Goal: Download file/media

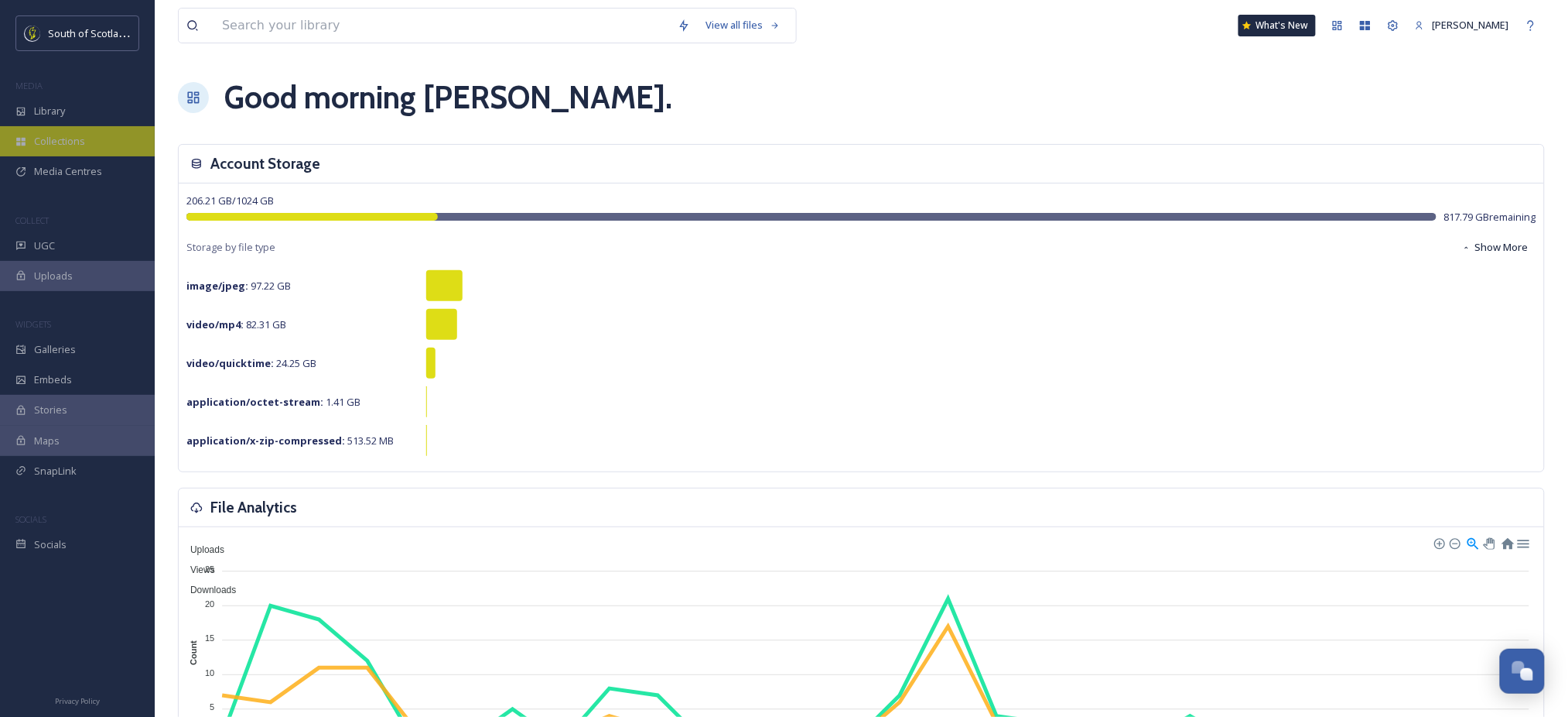
click at [33, 139] on div "Collections" at bounding box center [77, 142] width 155 height 30
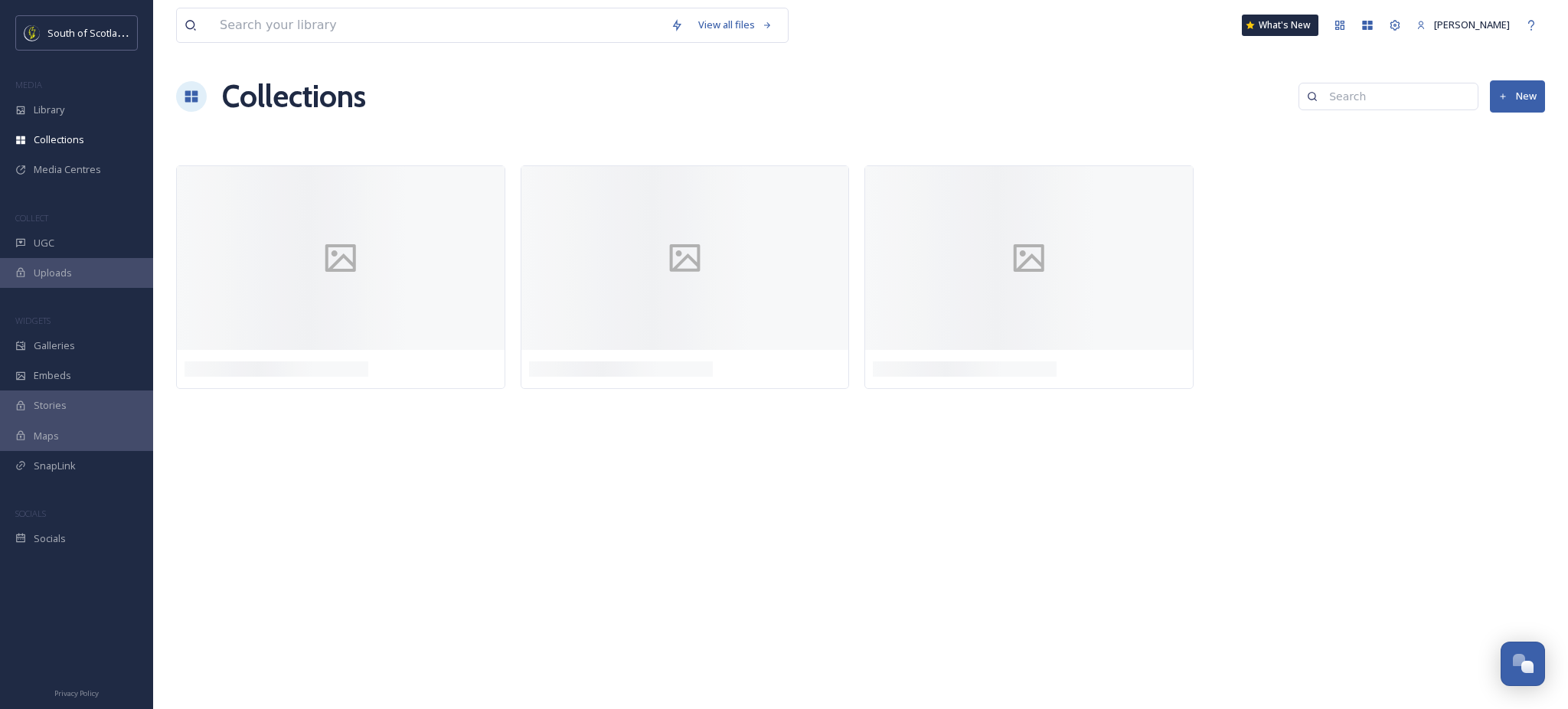
click at [33, 137] on div "Collections" at bounding box center [77, 140] width 153 height 30
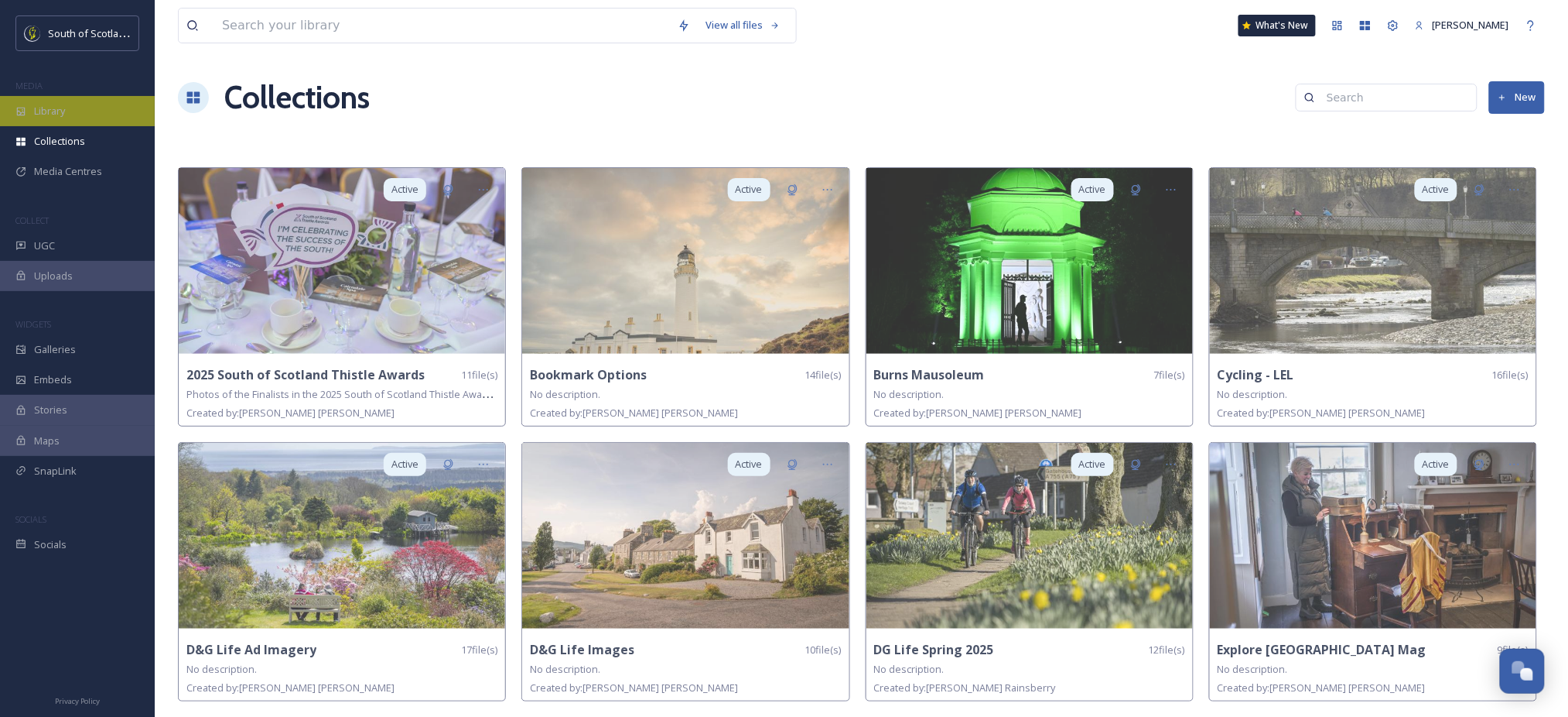
click at [40, 123] on div "Library" at bounding box center [77, 111] width 155 height 30
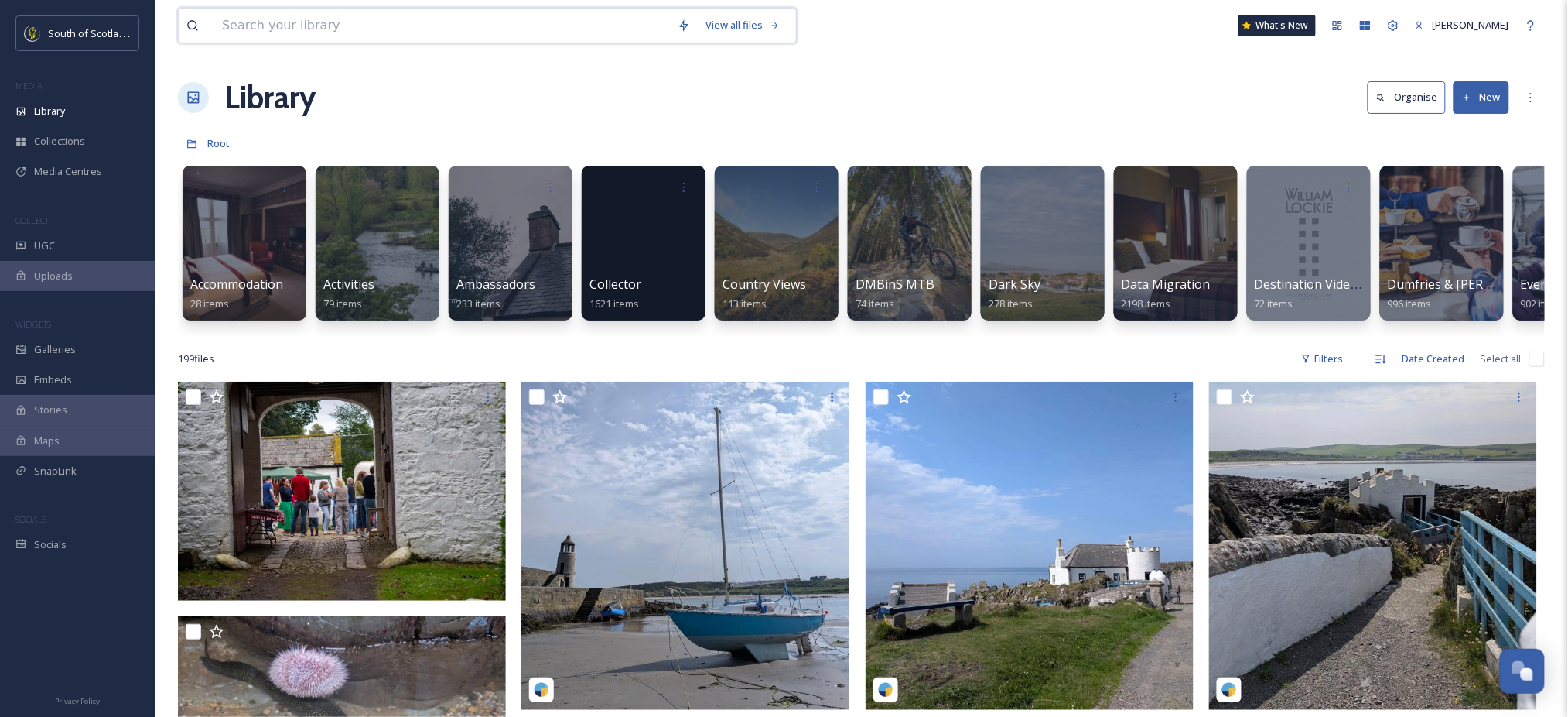
click at [289, 28] on input at bounding box center [441, 25] width 456 height 34
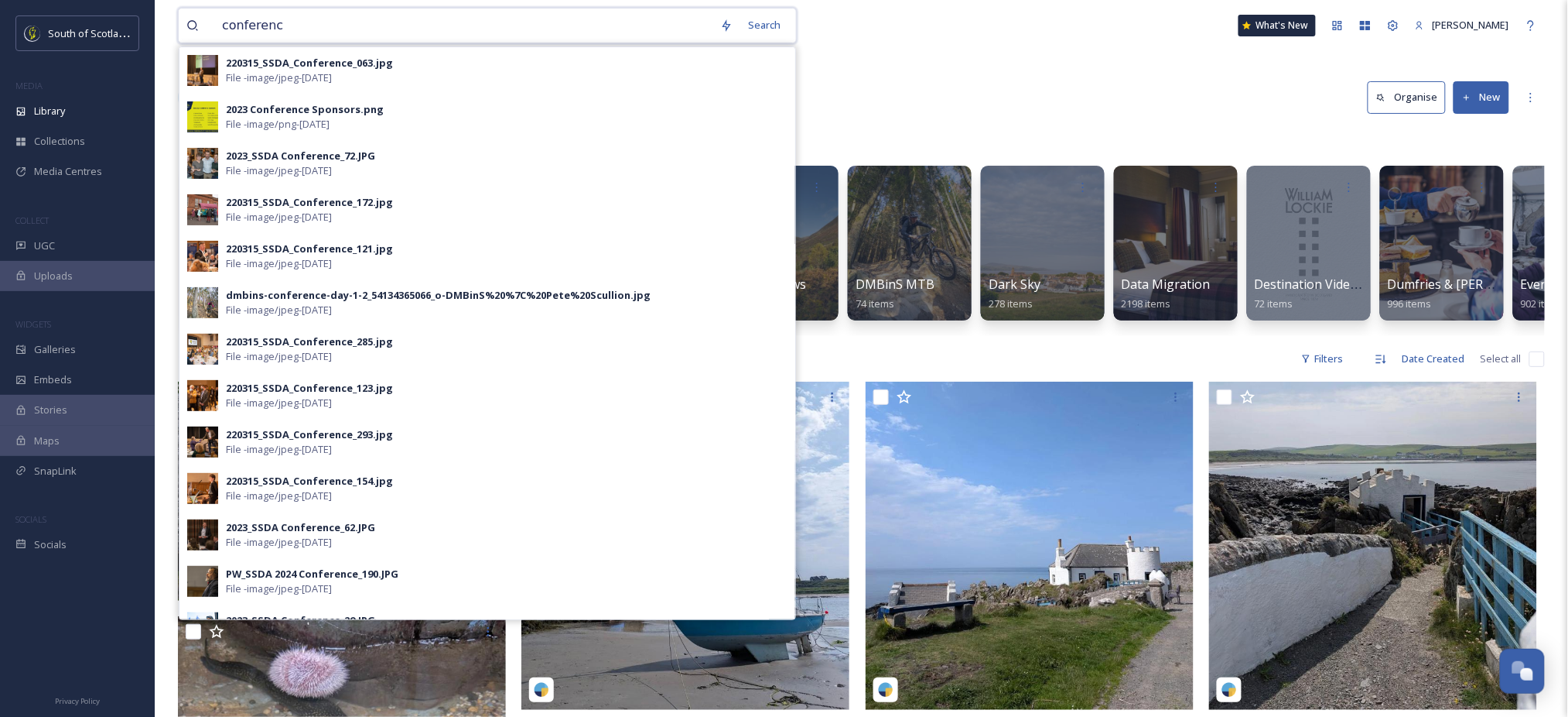
type input "conference"
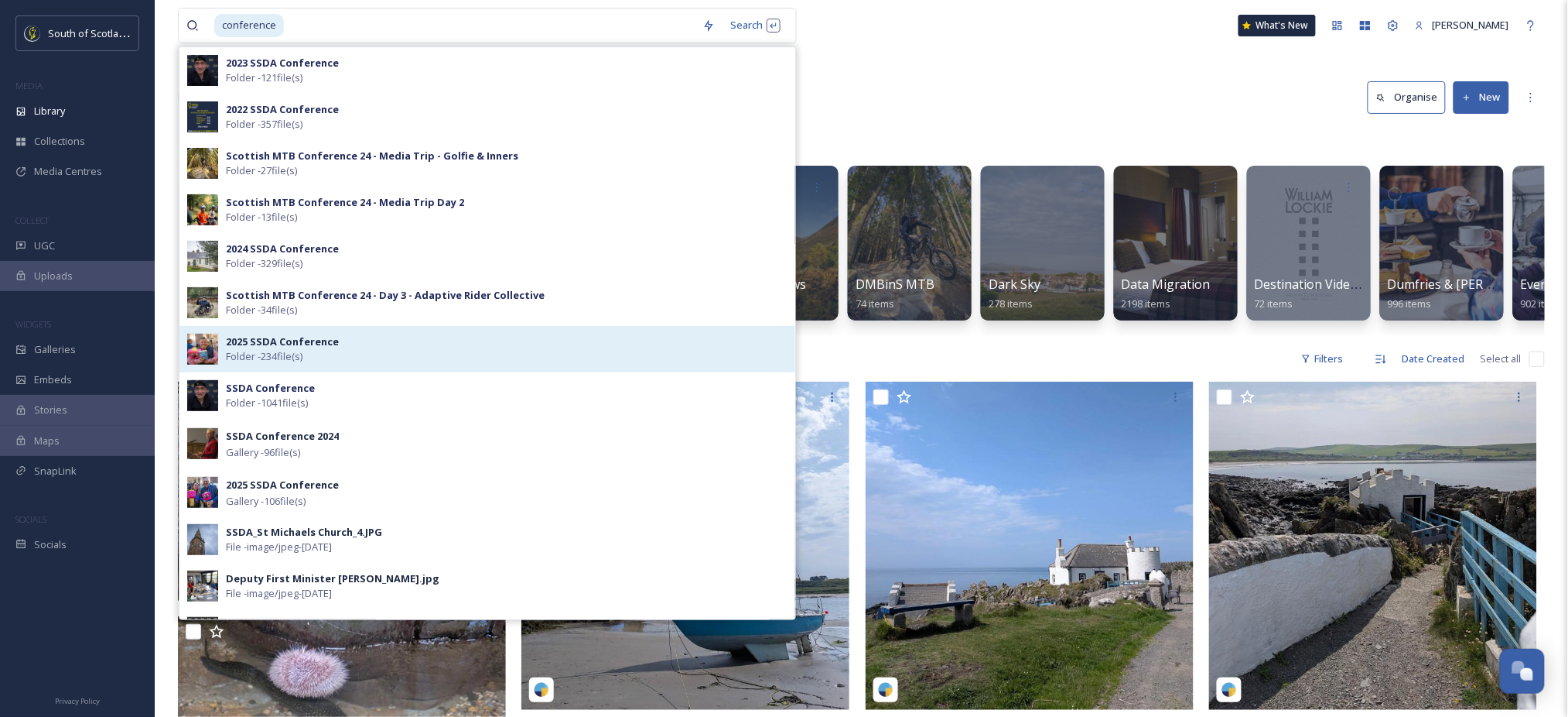
click at [277, 359] on span "Folder - 234 file(s)" at bounding box center [264, 356] width 77 height 14
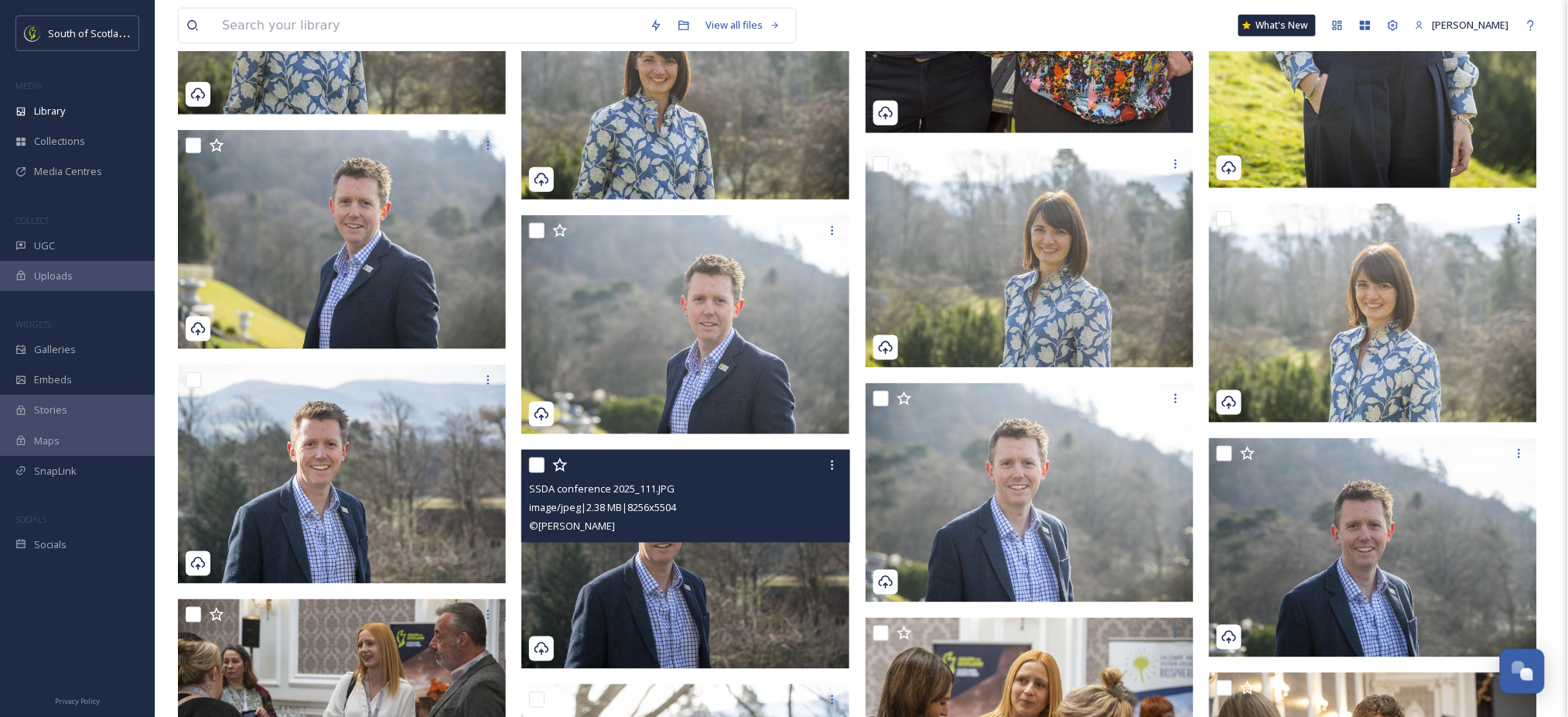
scroll to position [506, 0]
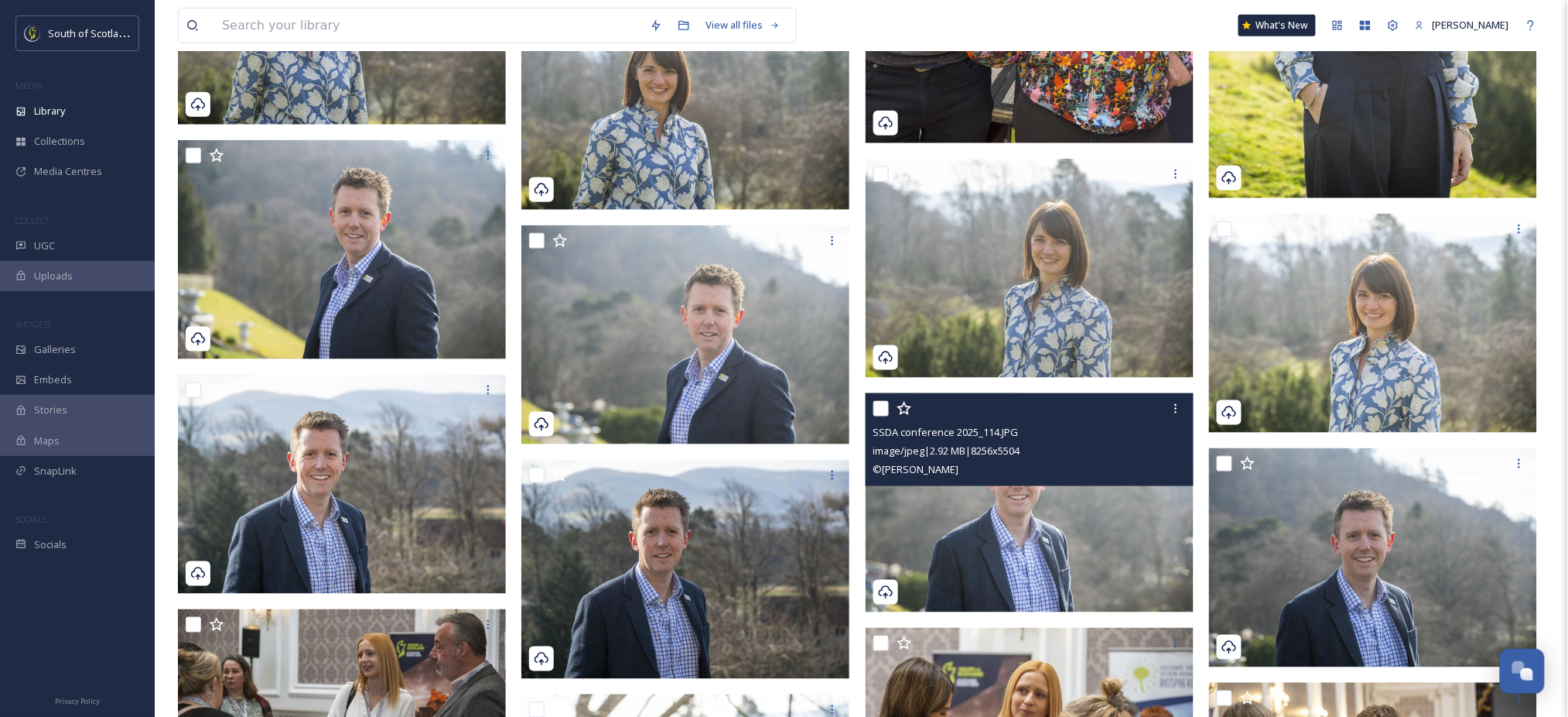
click at [1091, 566] on img at bounding box center [1029, 503] width 328 height 219
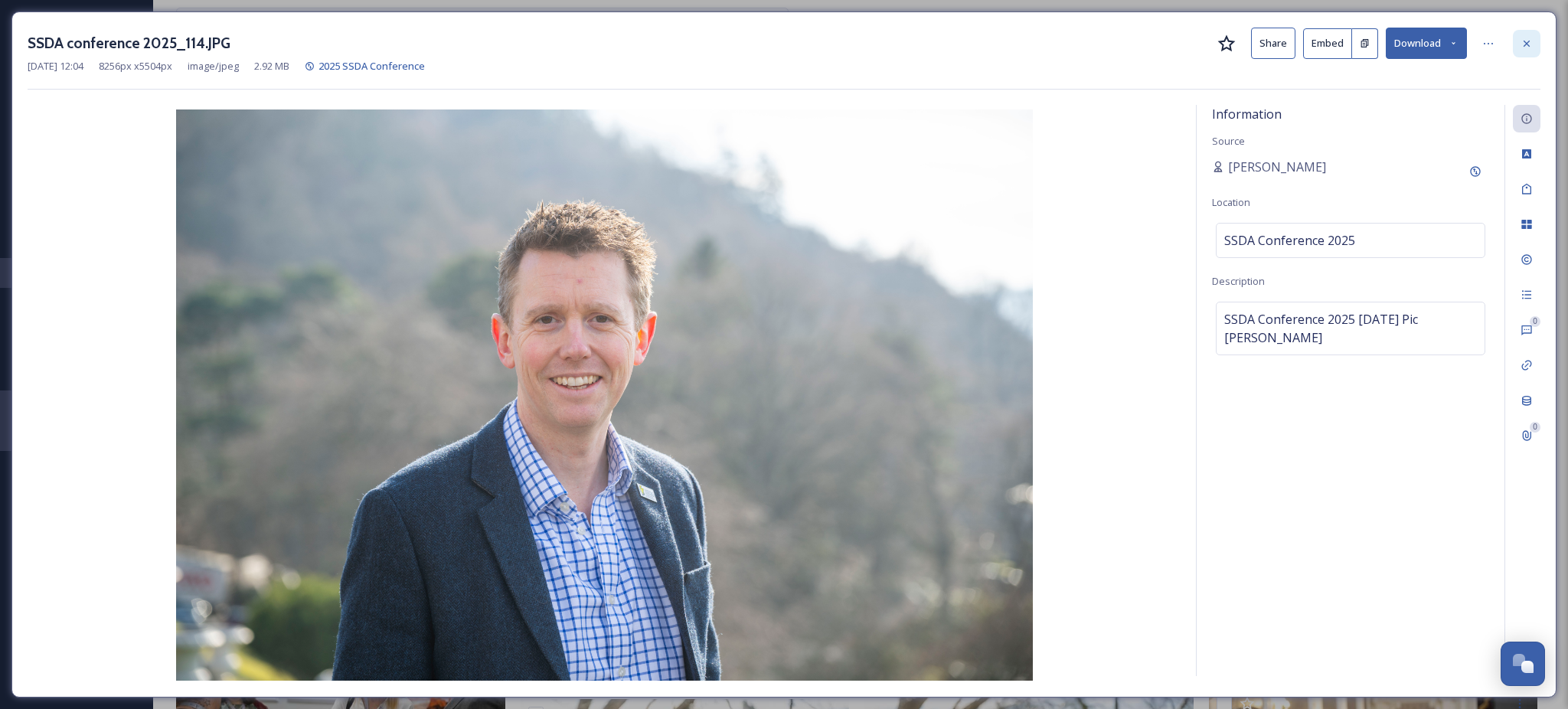
click at [1527, 44] on icon at bounding box center [1526, 42] width 6 height 6
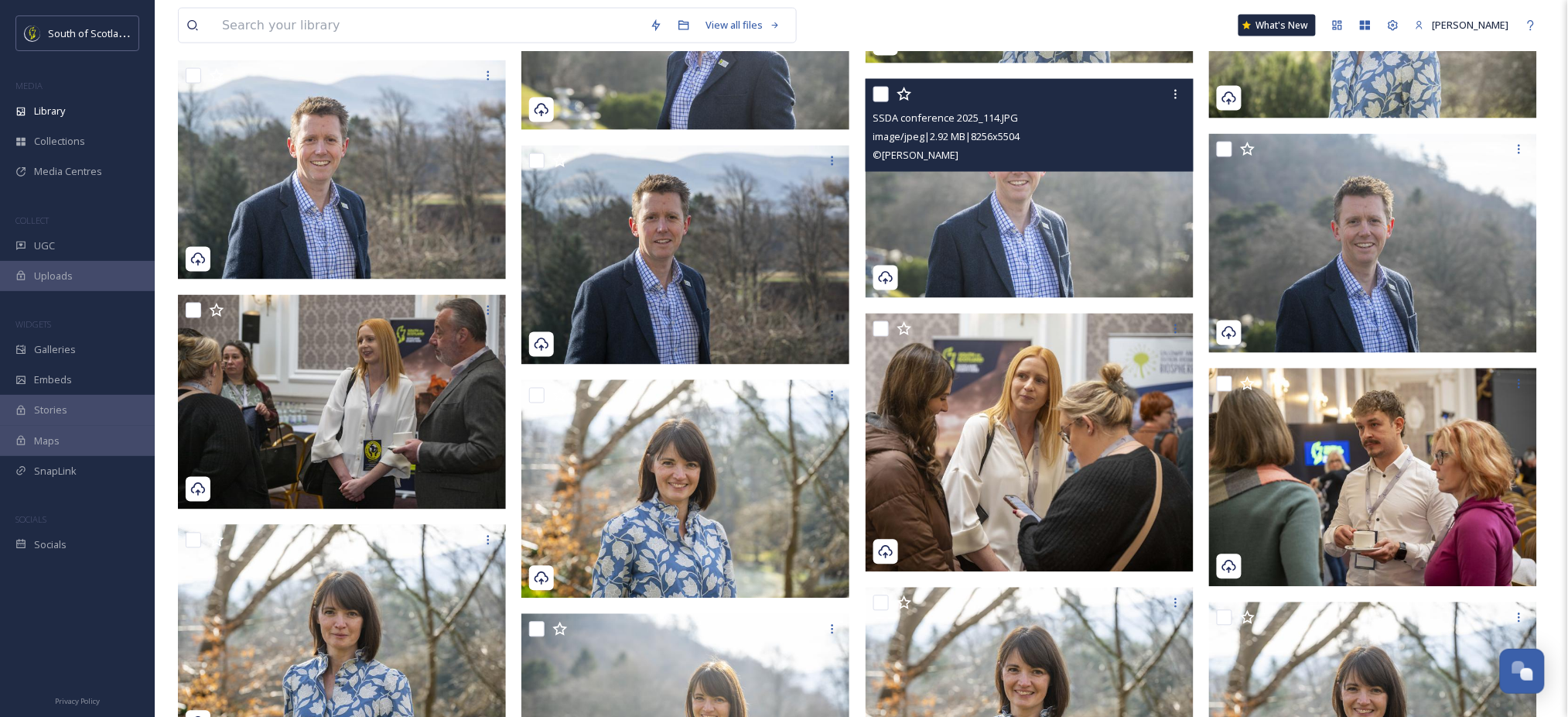
scroll to position [654, 0]
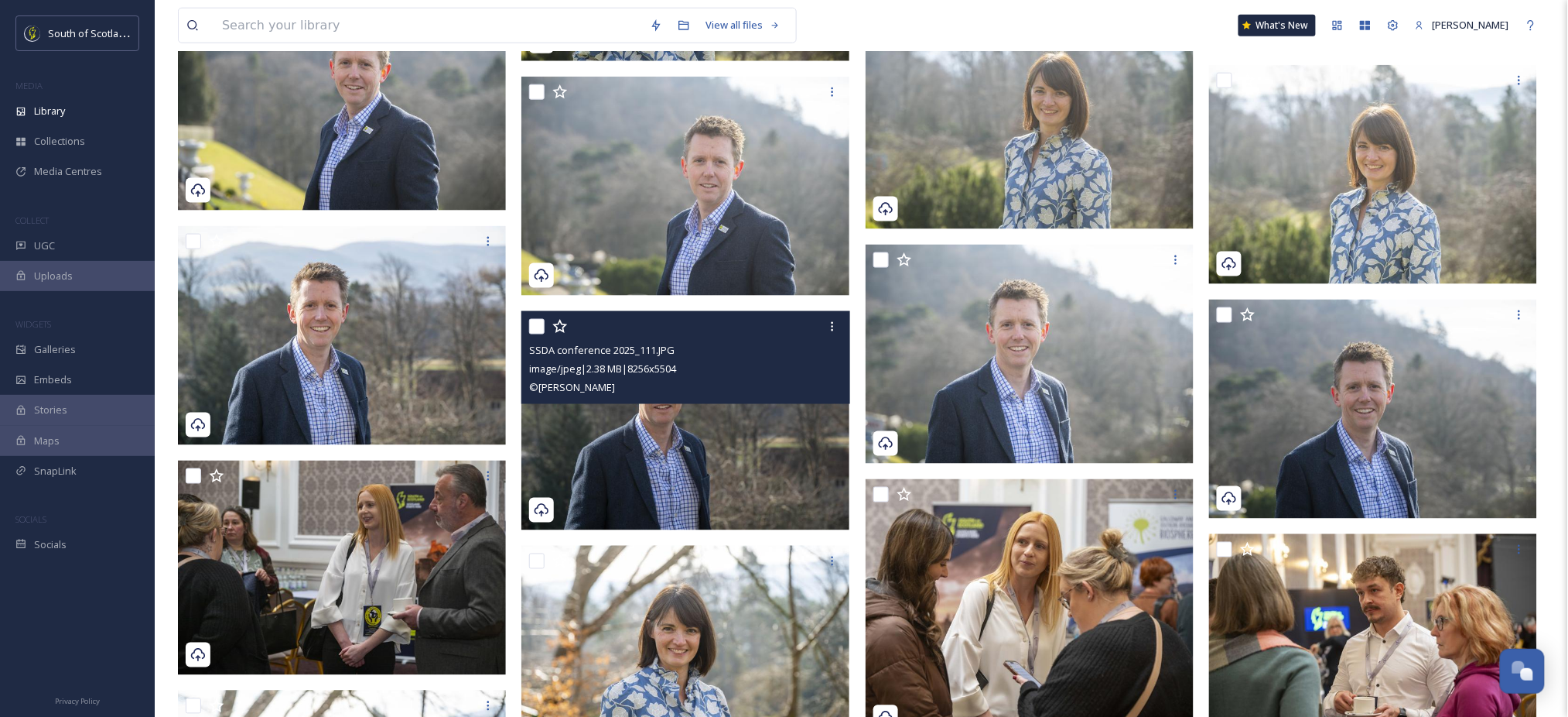
click at [728, 413] on img at bounding box center [685, 420] width 328 height 219
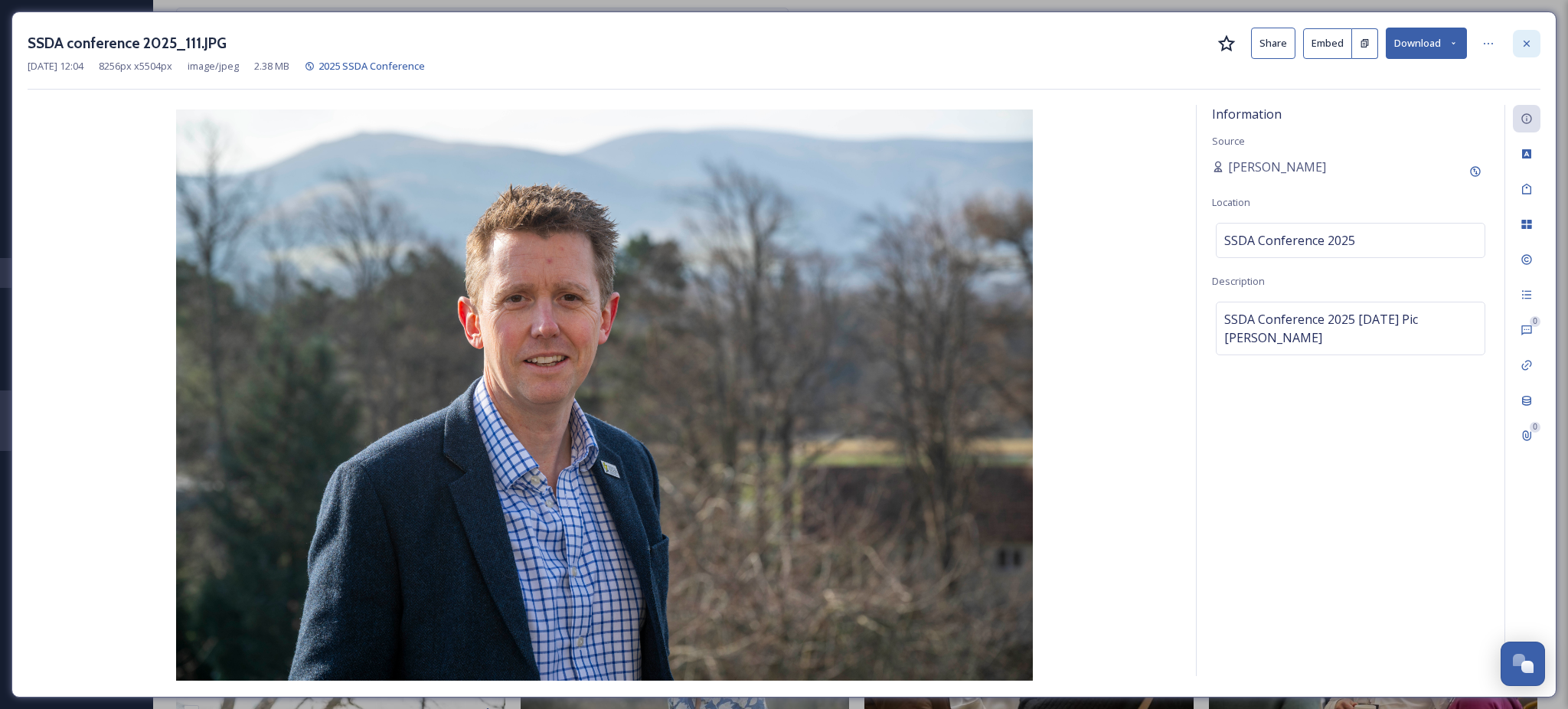
click at [1523, 46] on icon at bounding box center [1526, 43] width 13 height 12
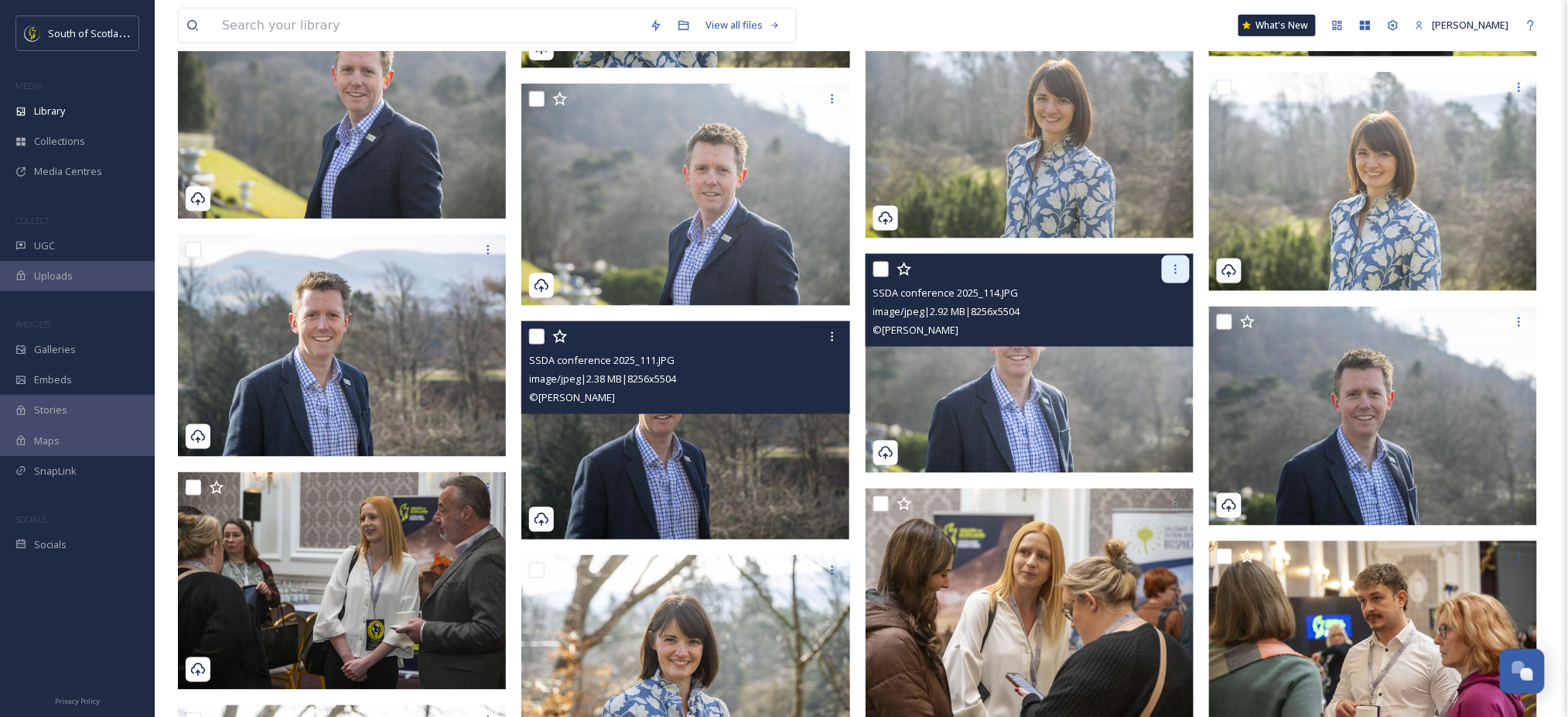
click at [1179, 267] on icon at bounding box center [1176, 269] width 13 height 13
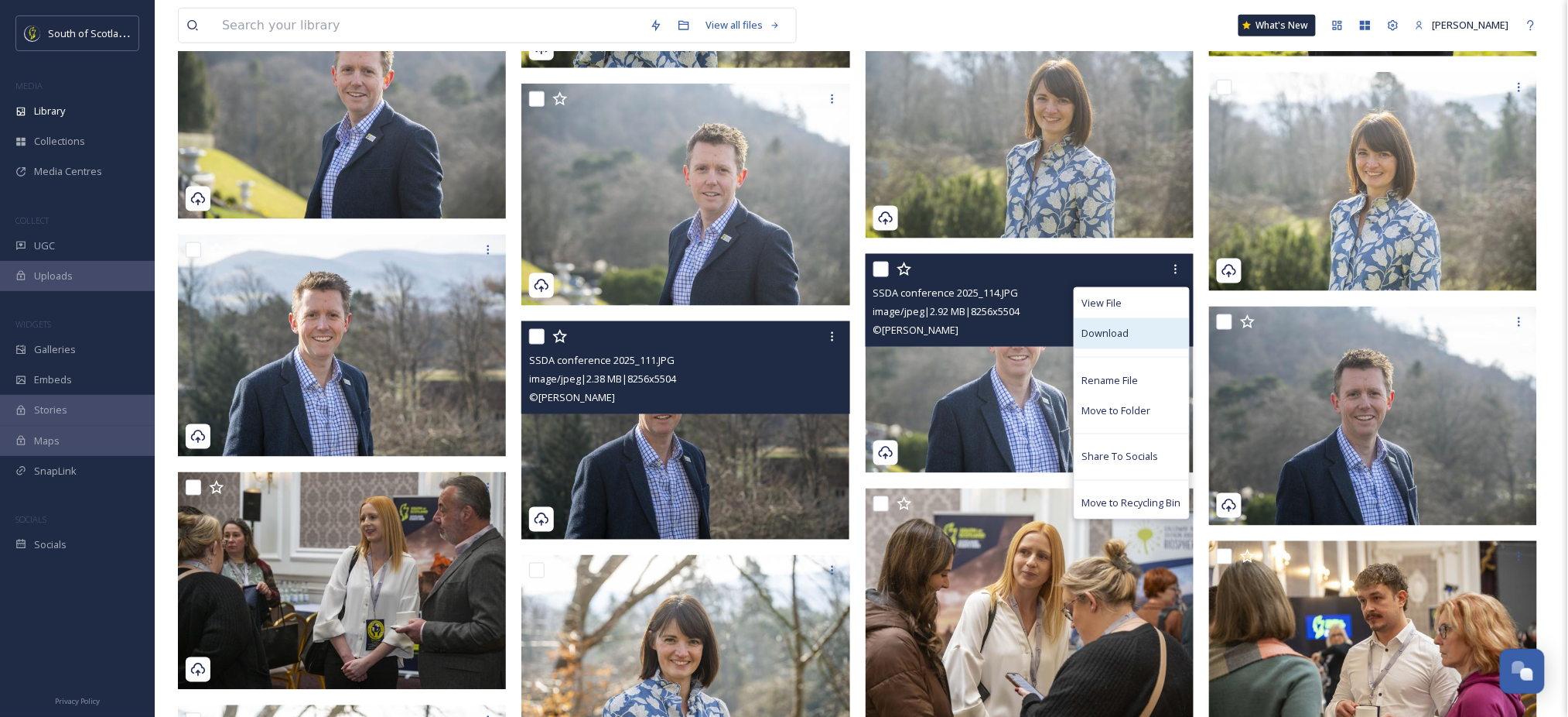
click at [1108, 329] on span "Download" at bounding box center [1106, 333] width 47 height 14
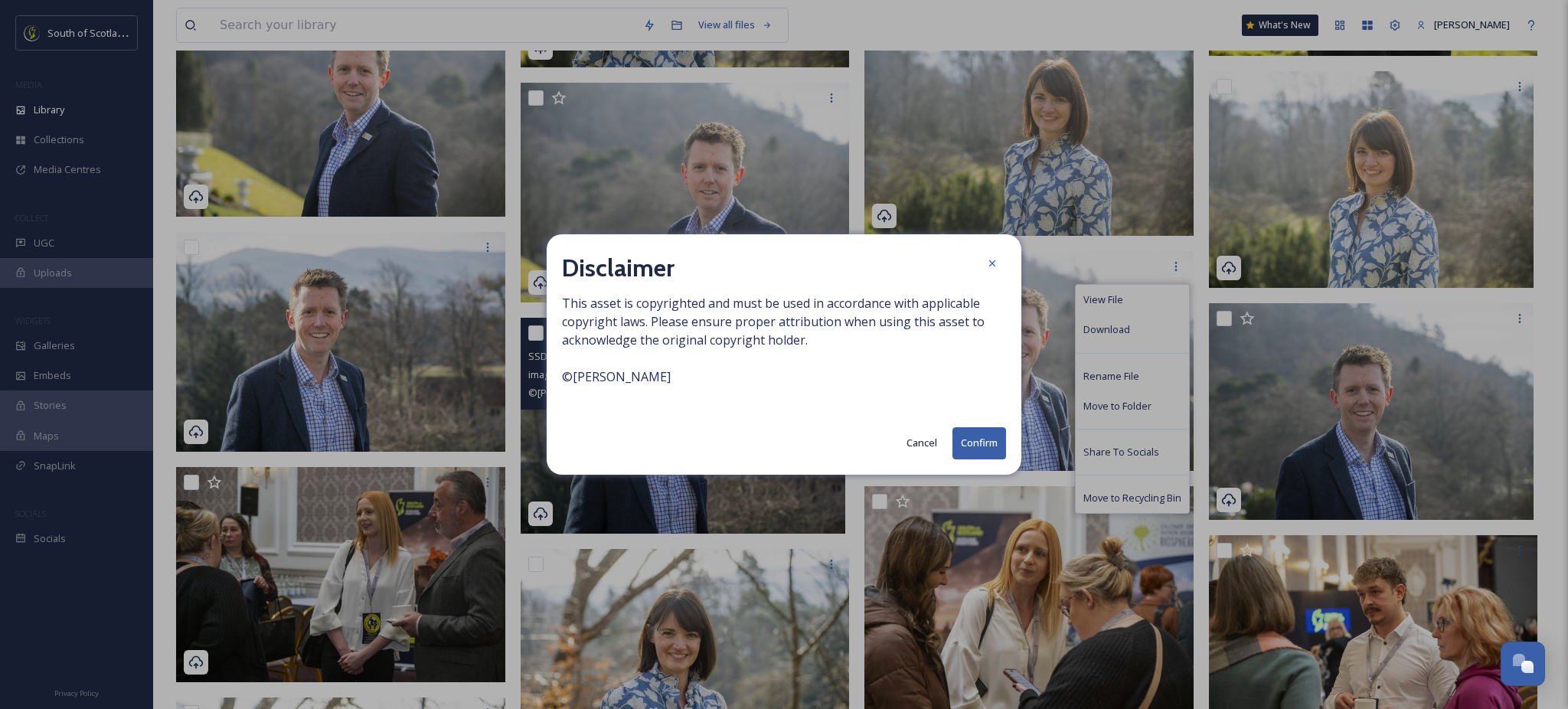
click at [969, 441] on button "Confirm" at bounding box center [979, 443] width 53 height 32
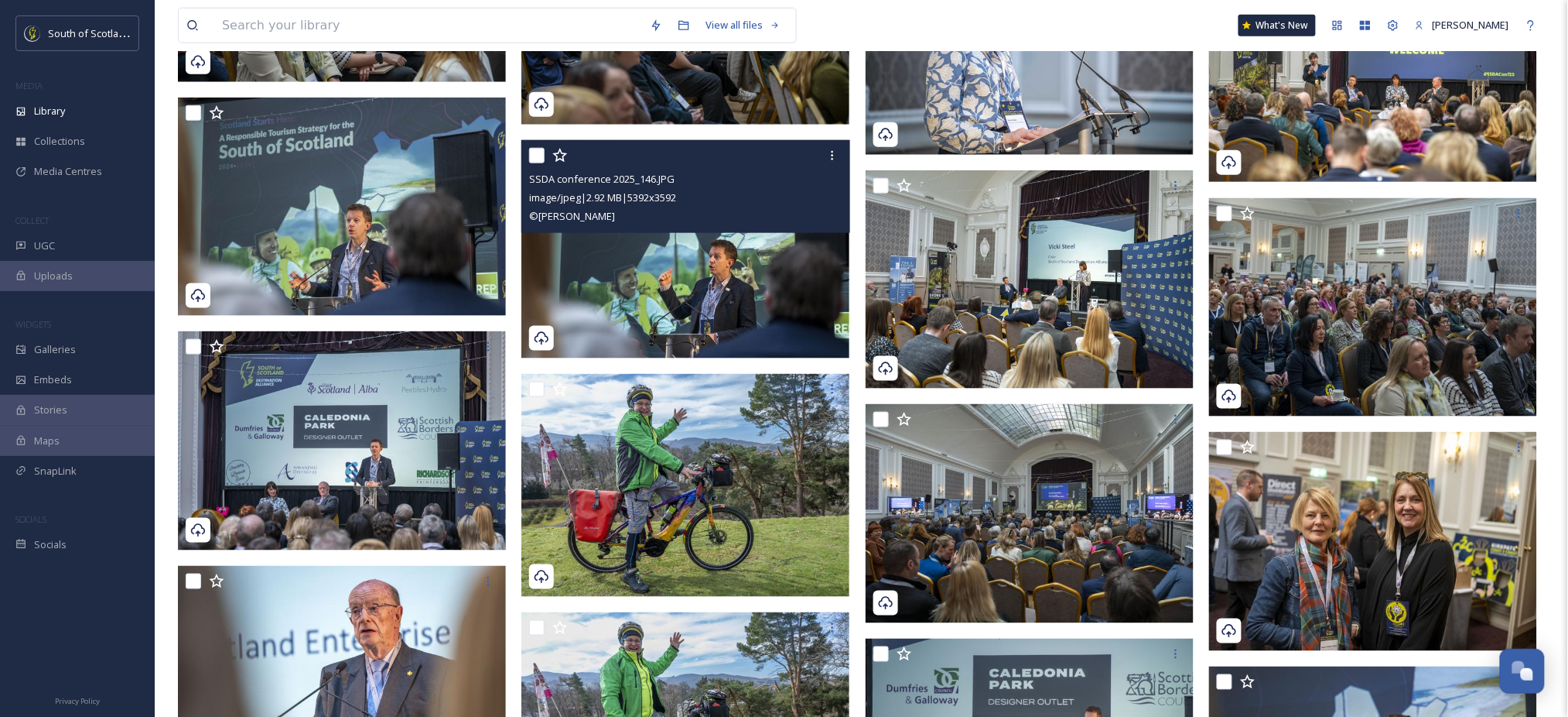
scroll to position [2722, 0]
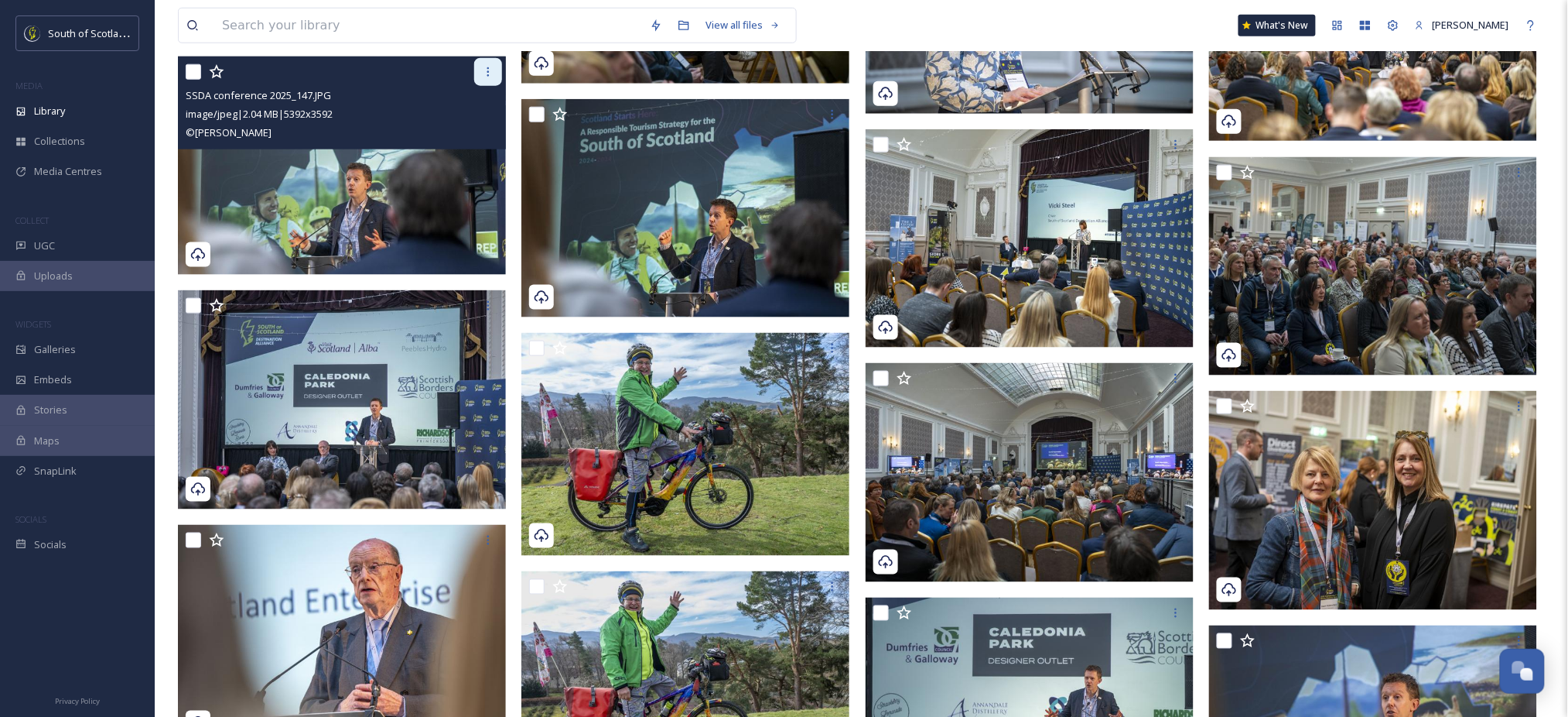
click at [488, 72] on icon at bounding box center [488, 72] width 13 height 13
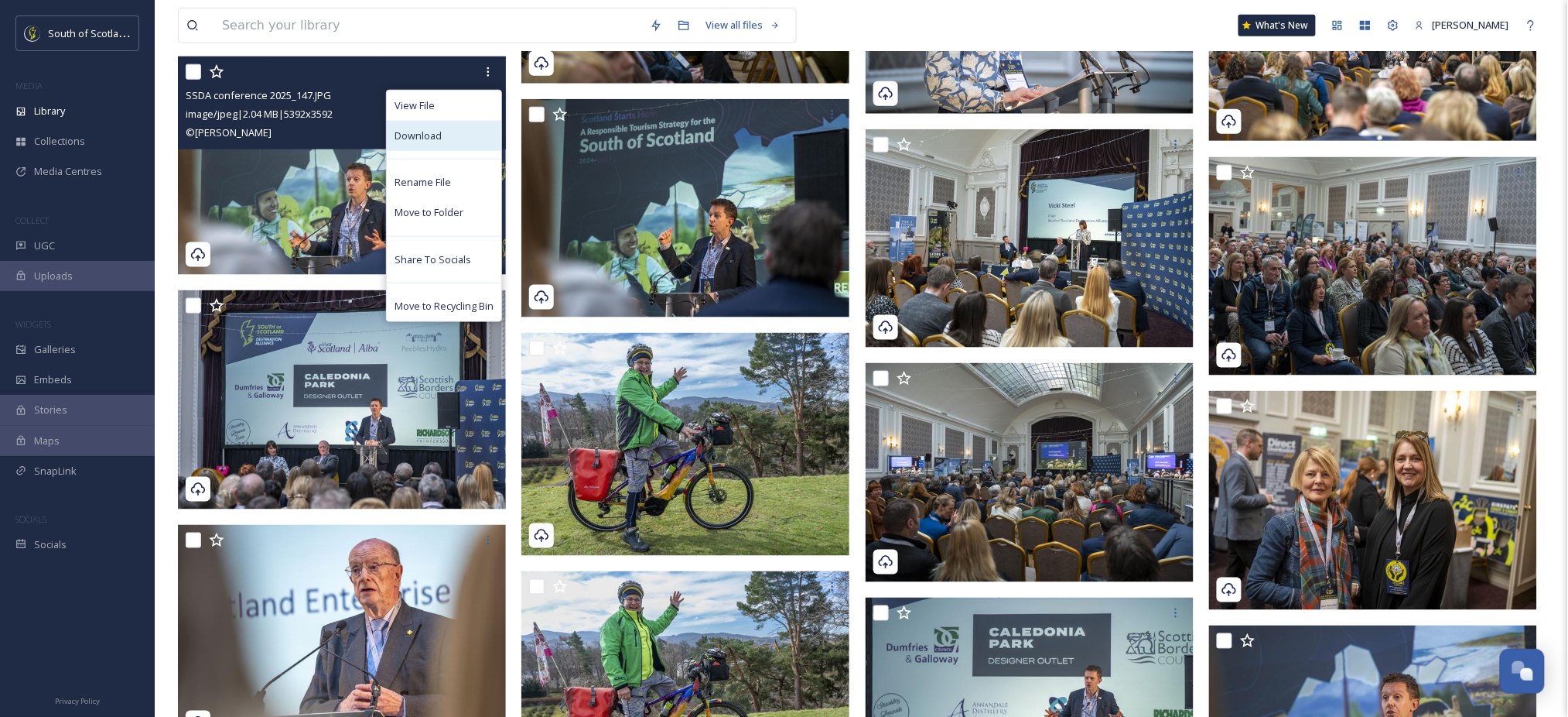
click at [428, 136] on span "Download" at bounding box center [418, 135] width 47 height 14
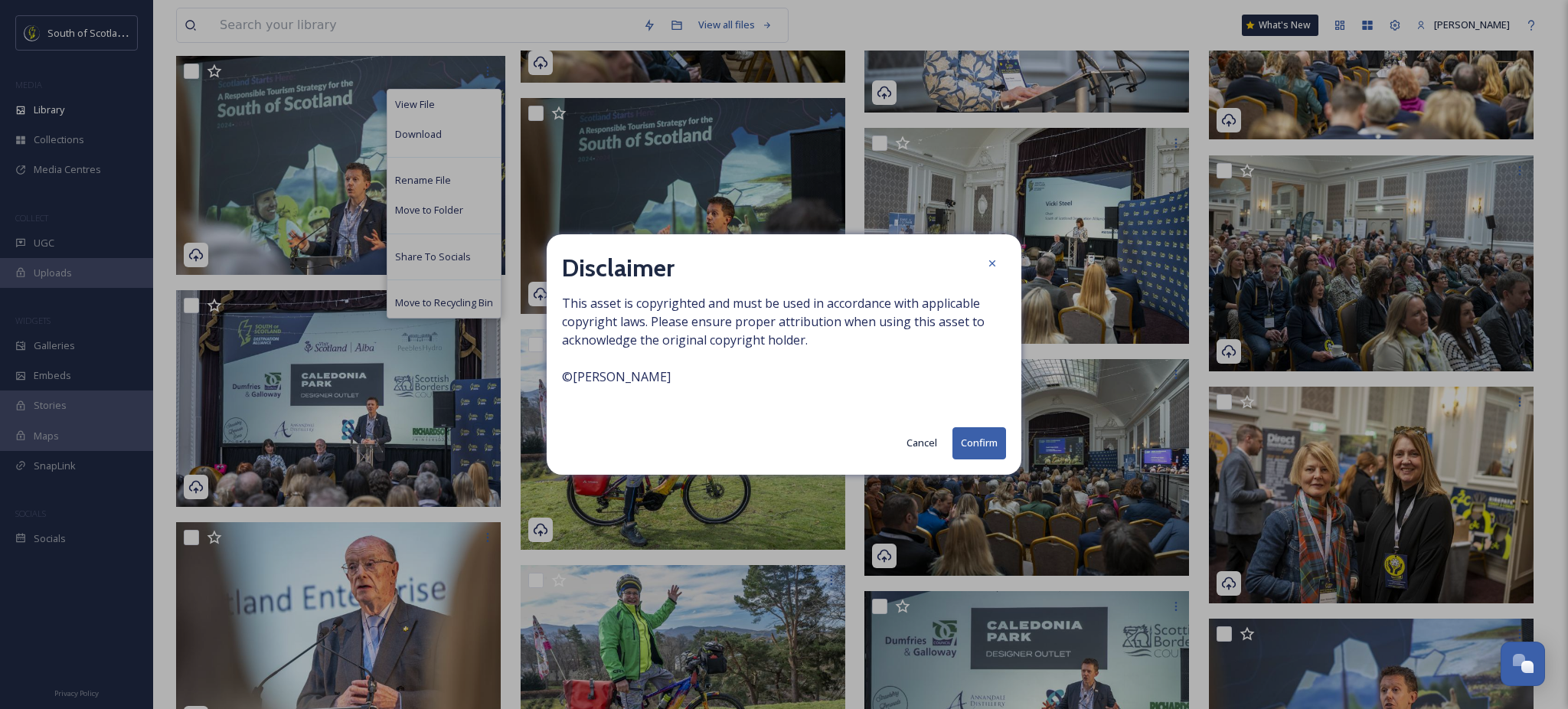
click at [979, 454] on button "Confirm" at bounding box center [979, 443] width 53 height 32
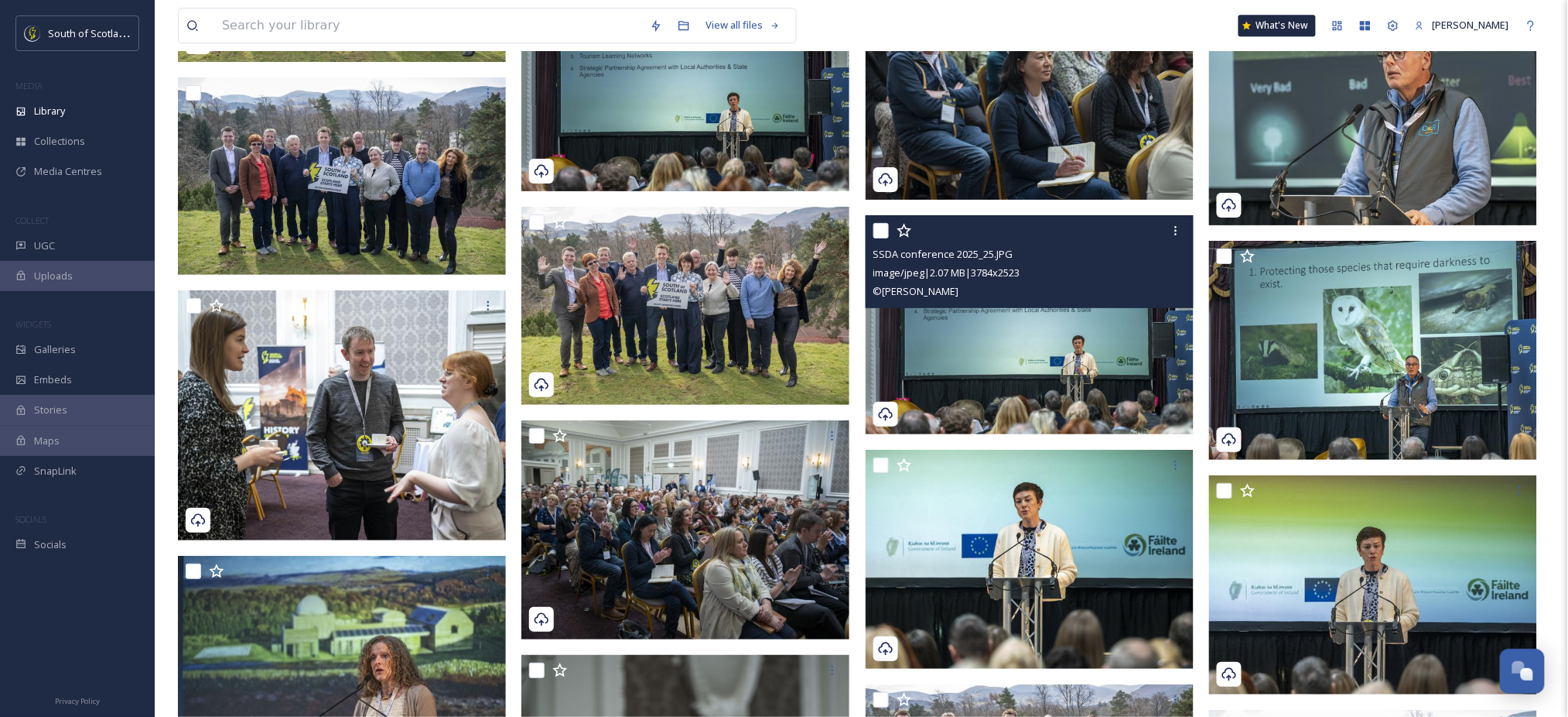
scroll to position [6017, 0]
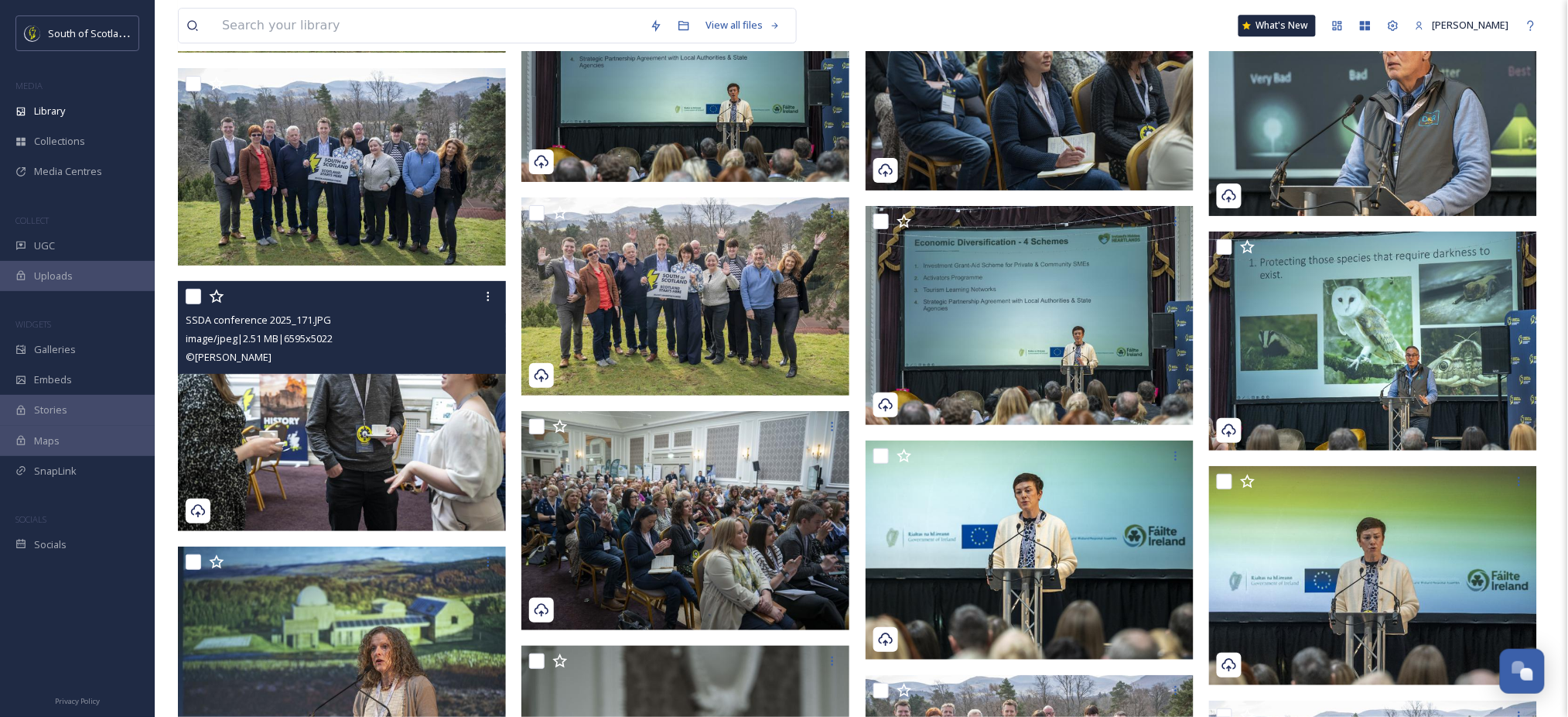
click at [360, 425] on img at bounding box center [341, 405] width 328 height 250
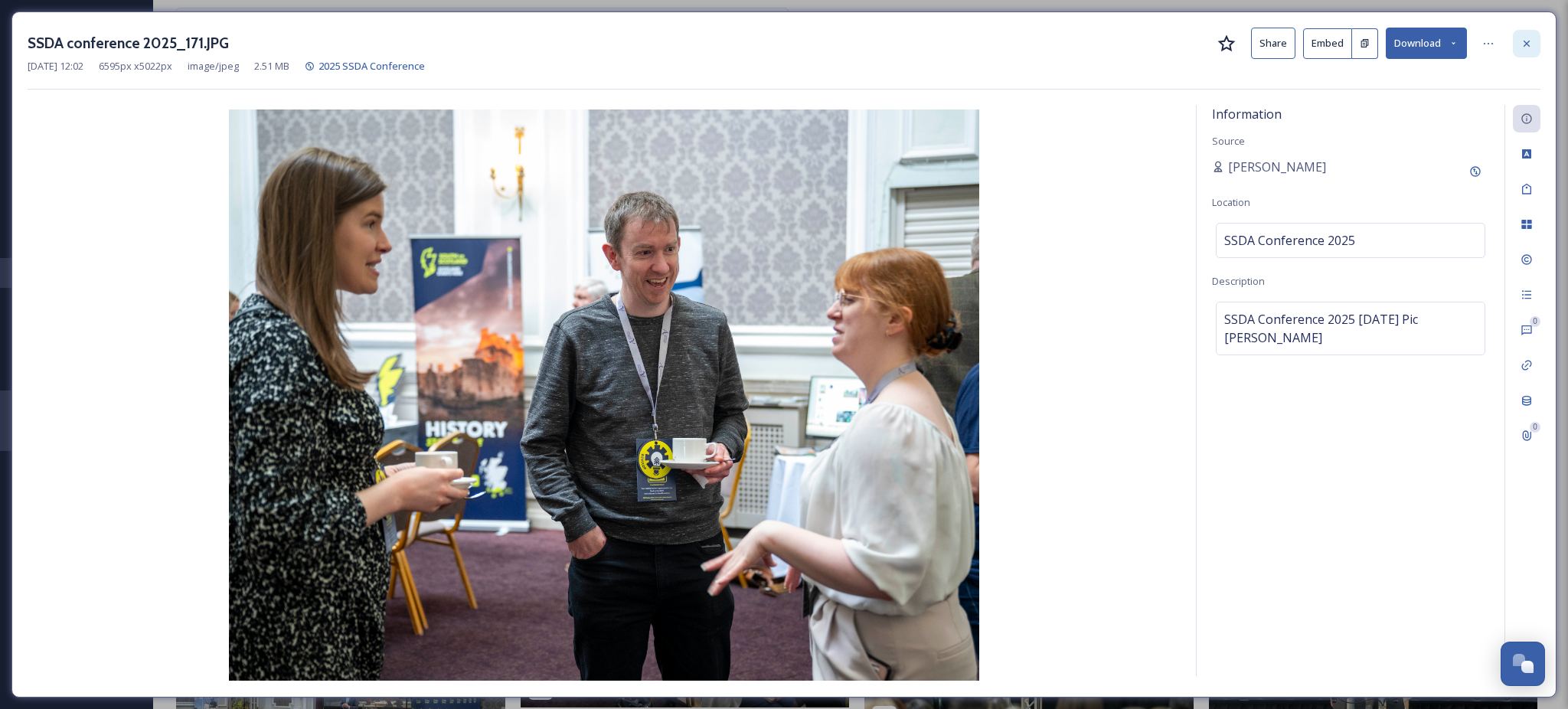
click at [1532, 42] on icon at bounding box center [1526, 43] width 13 height 12
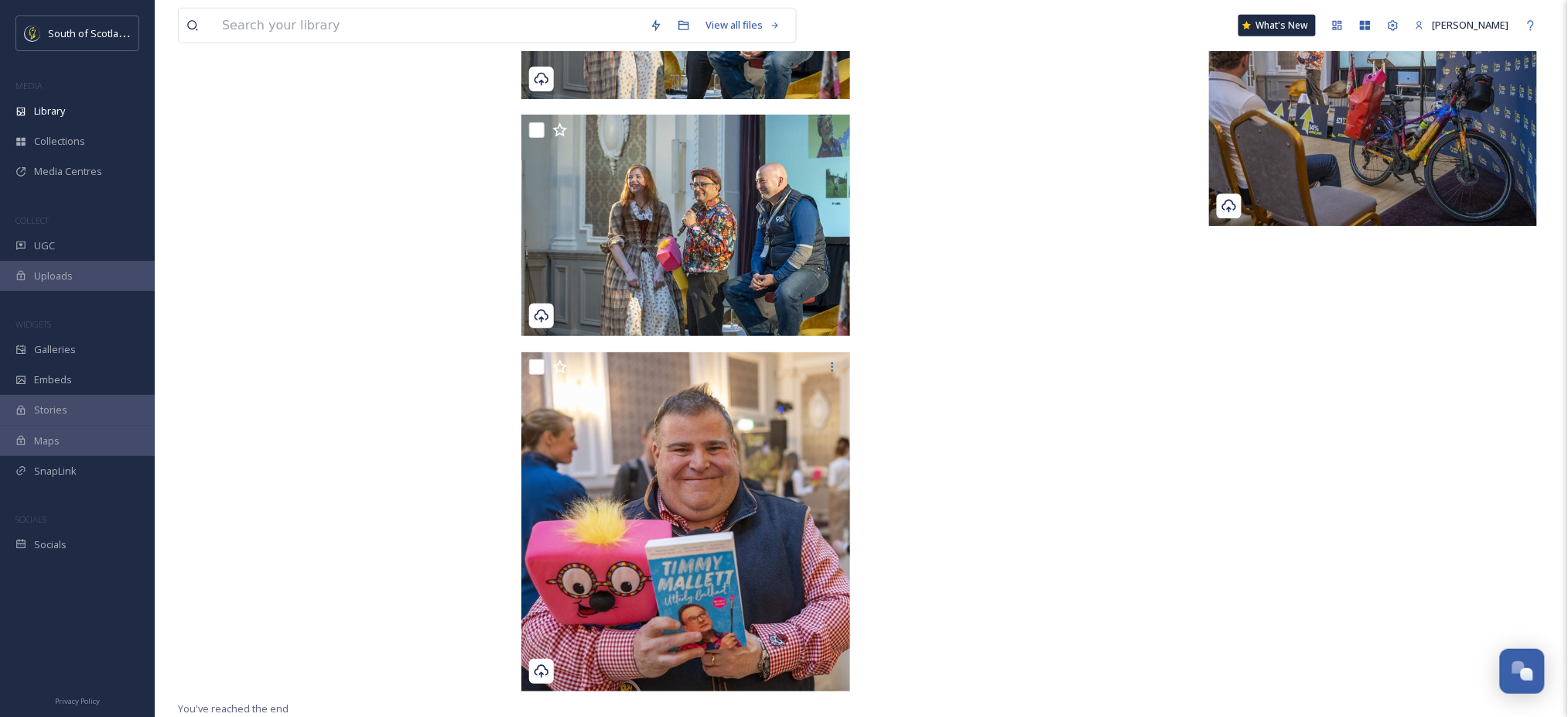
scroll to position [15249, 0]
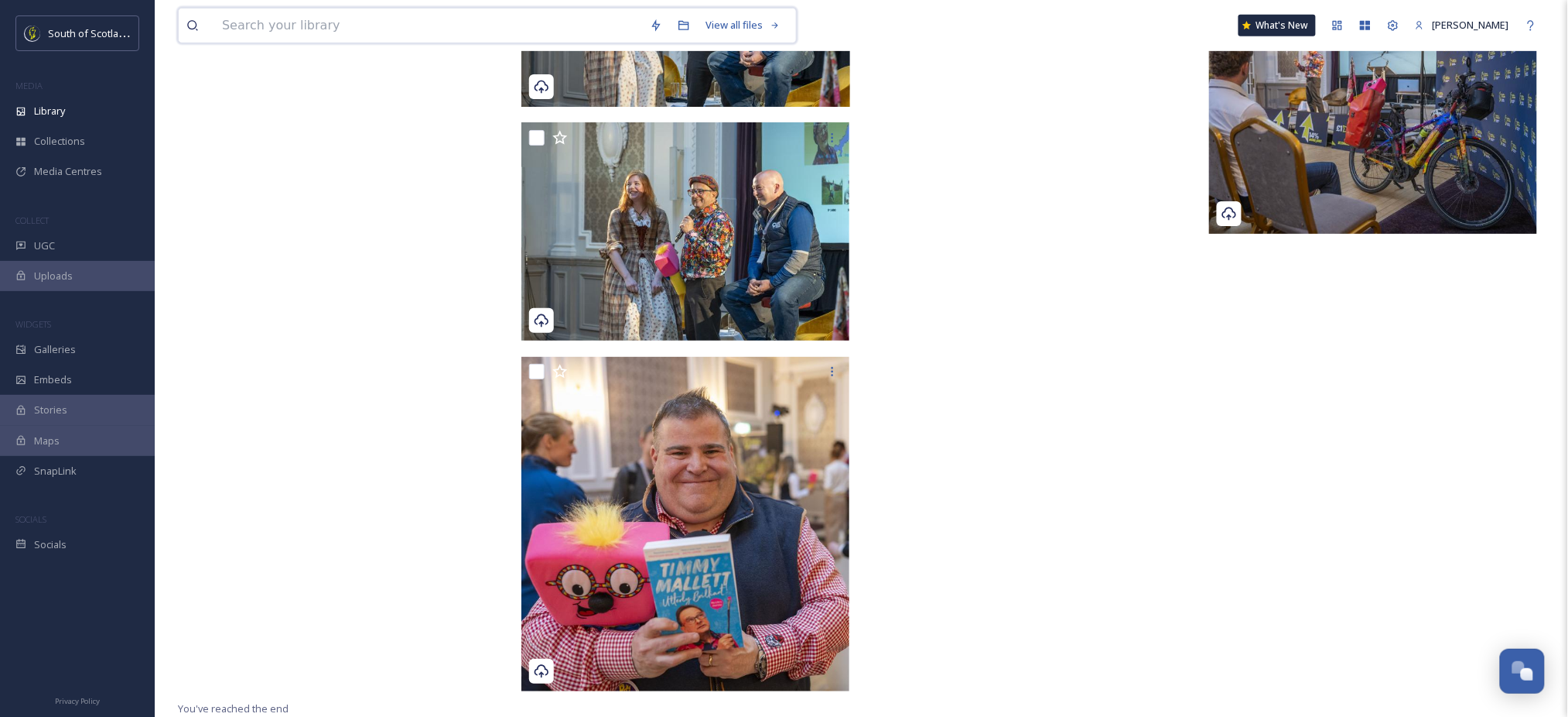
click at [345, 24] on input at bounding box center [428, 25] width 428 height 34
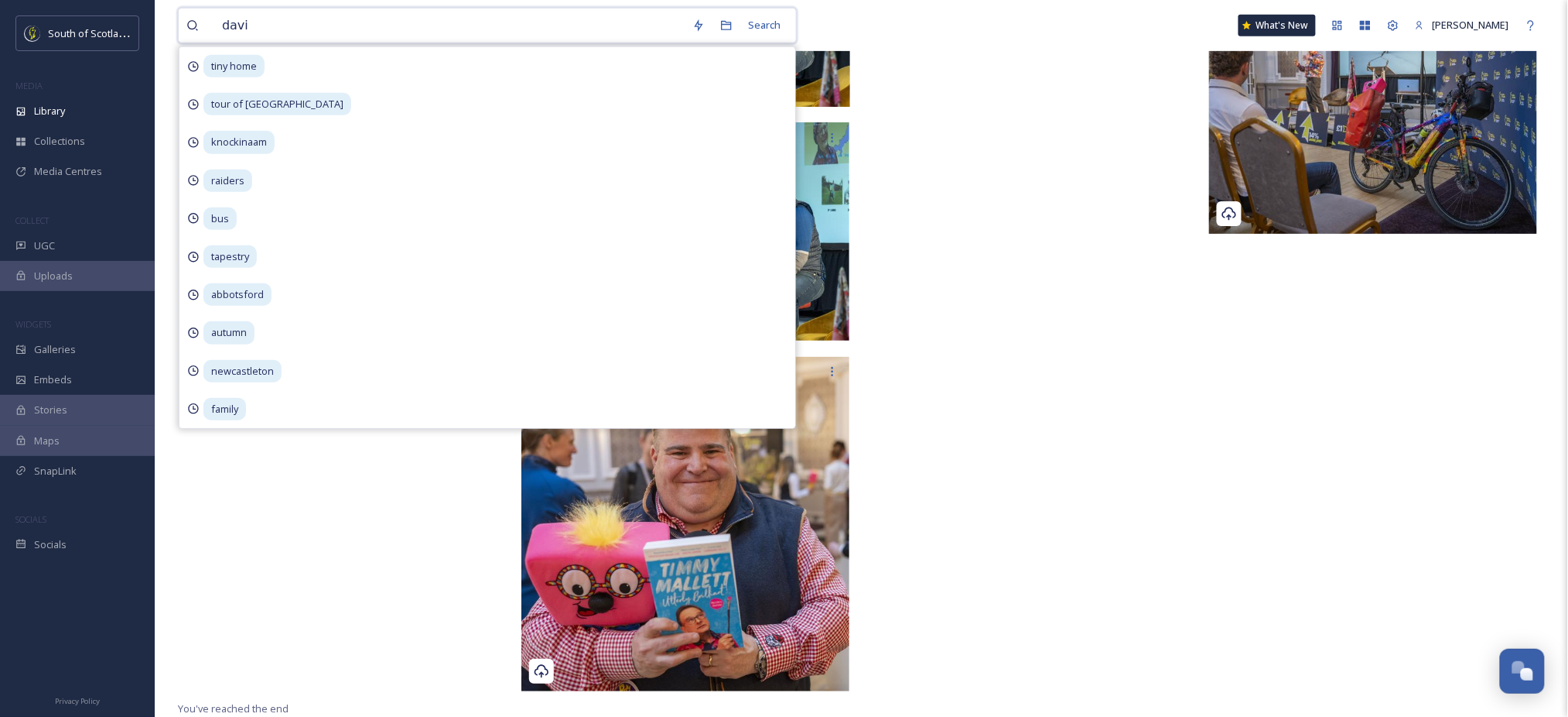
type input "[PERSON_NAME]"
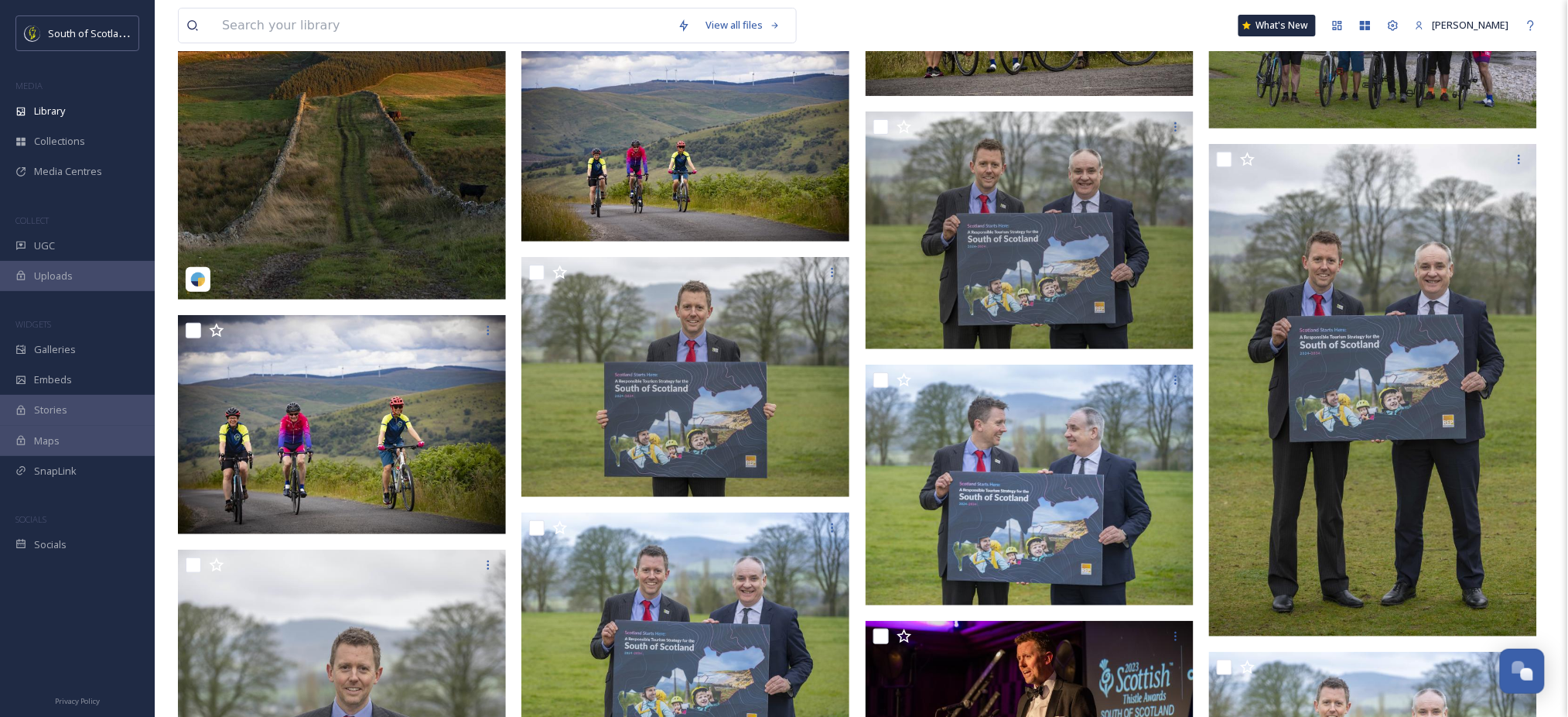
scroll to position [2289, 0]
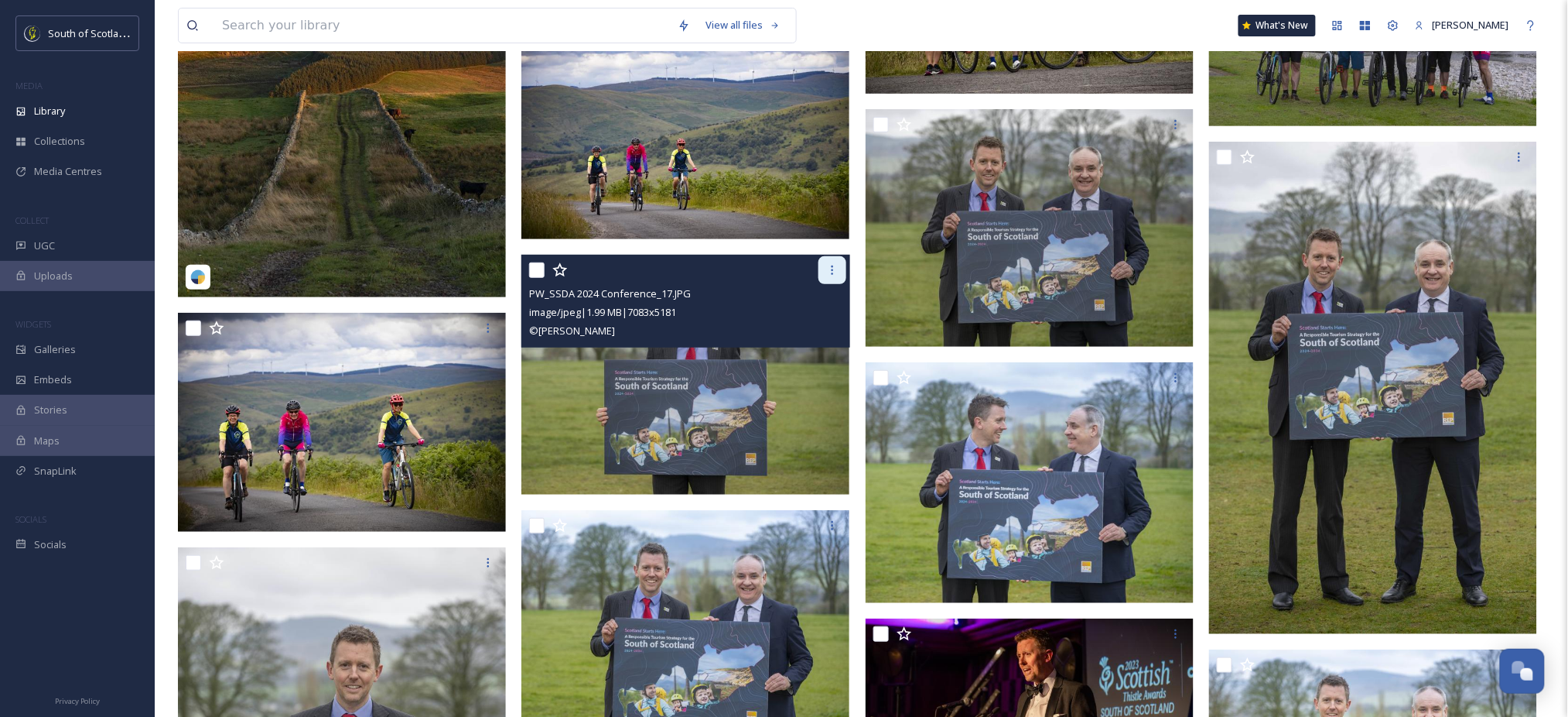
click at [835, 270] on icon at bounding box center [832, 270] width 13 height 13
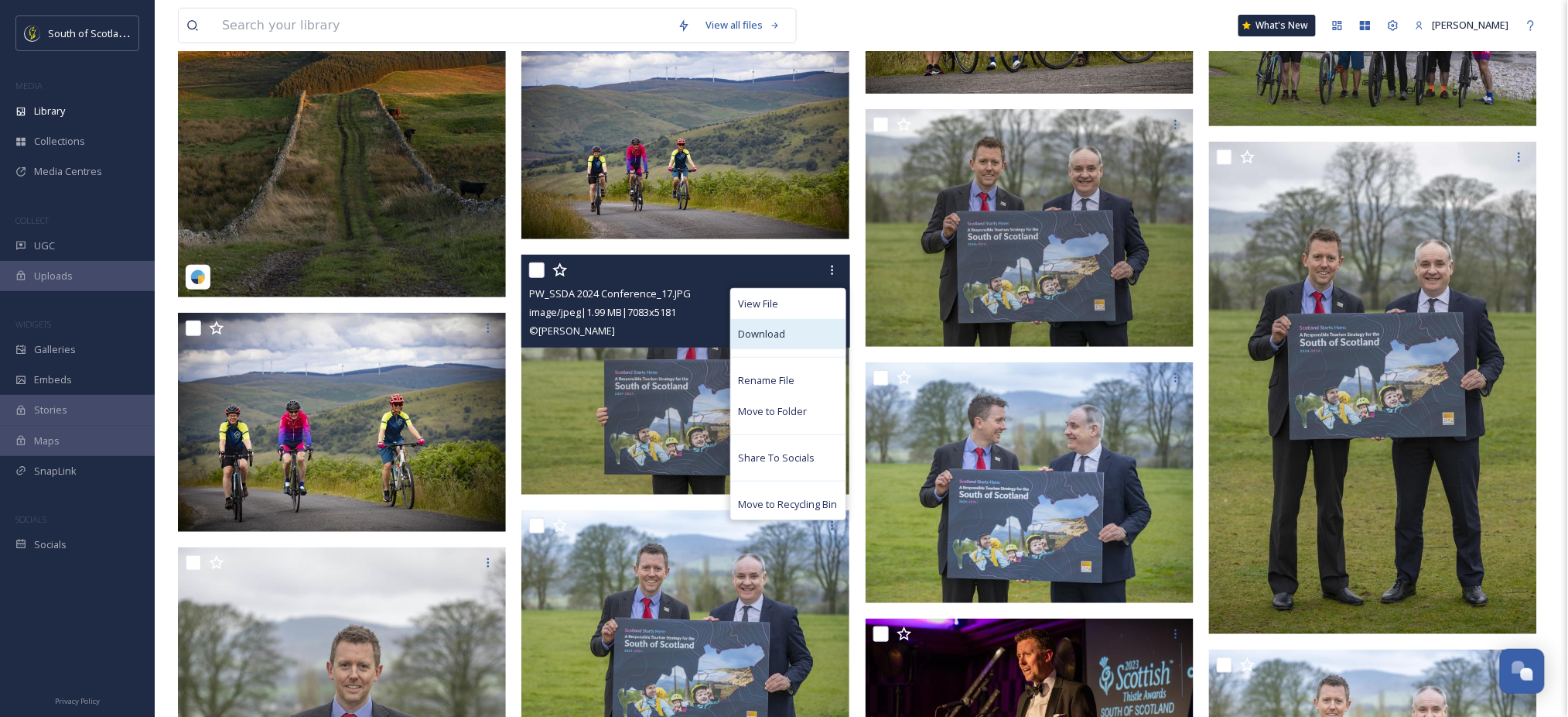
click at [758, 339] on span "Download" at bounding box center [762, 334] width 47 height 14
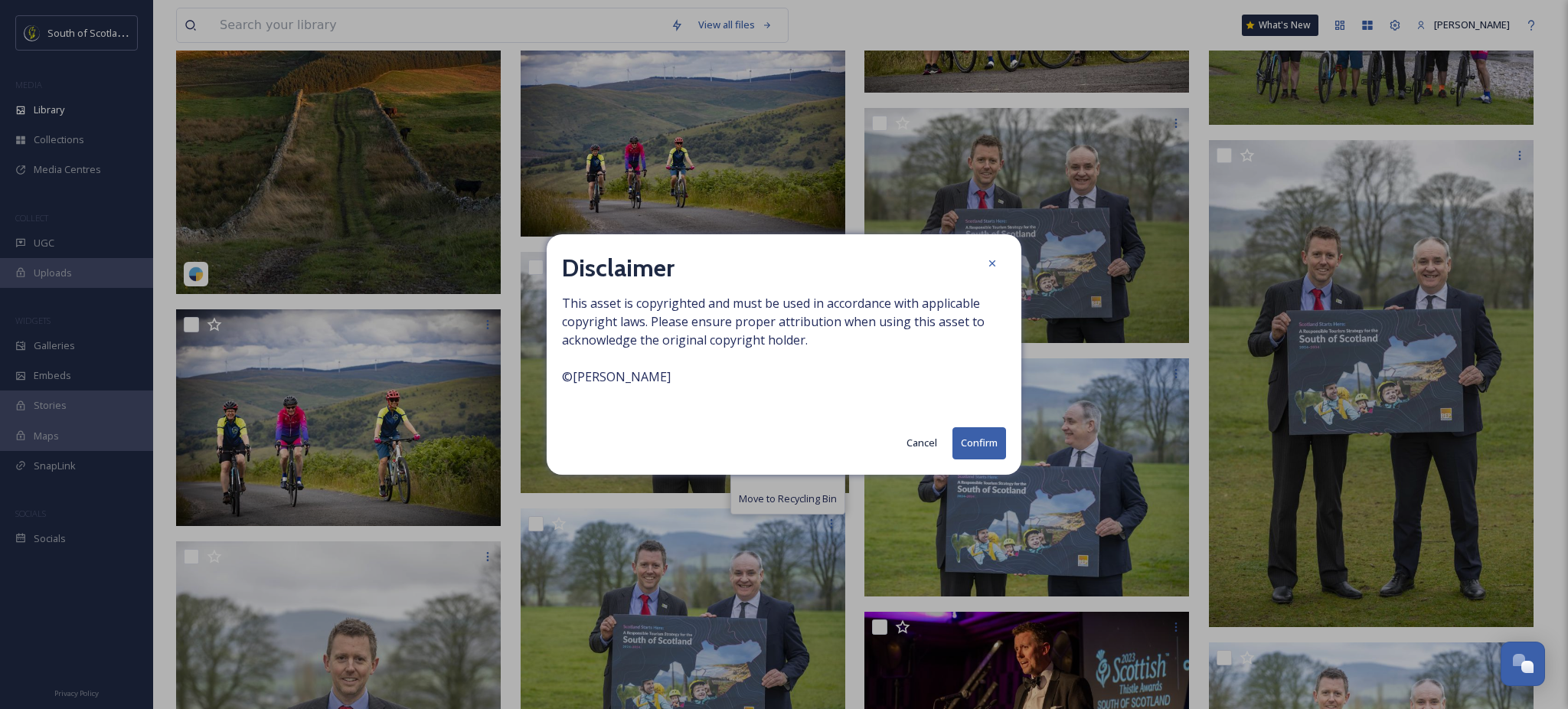
click at [985, 444] on button "Confirm" at bounding box center [979, 443] width 53 height 32
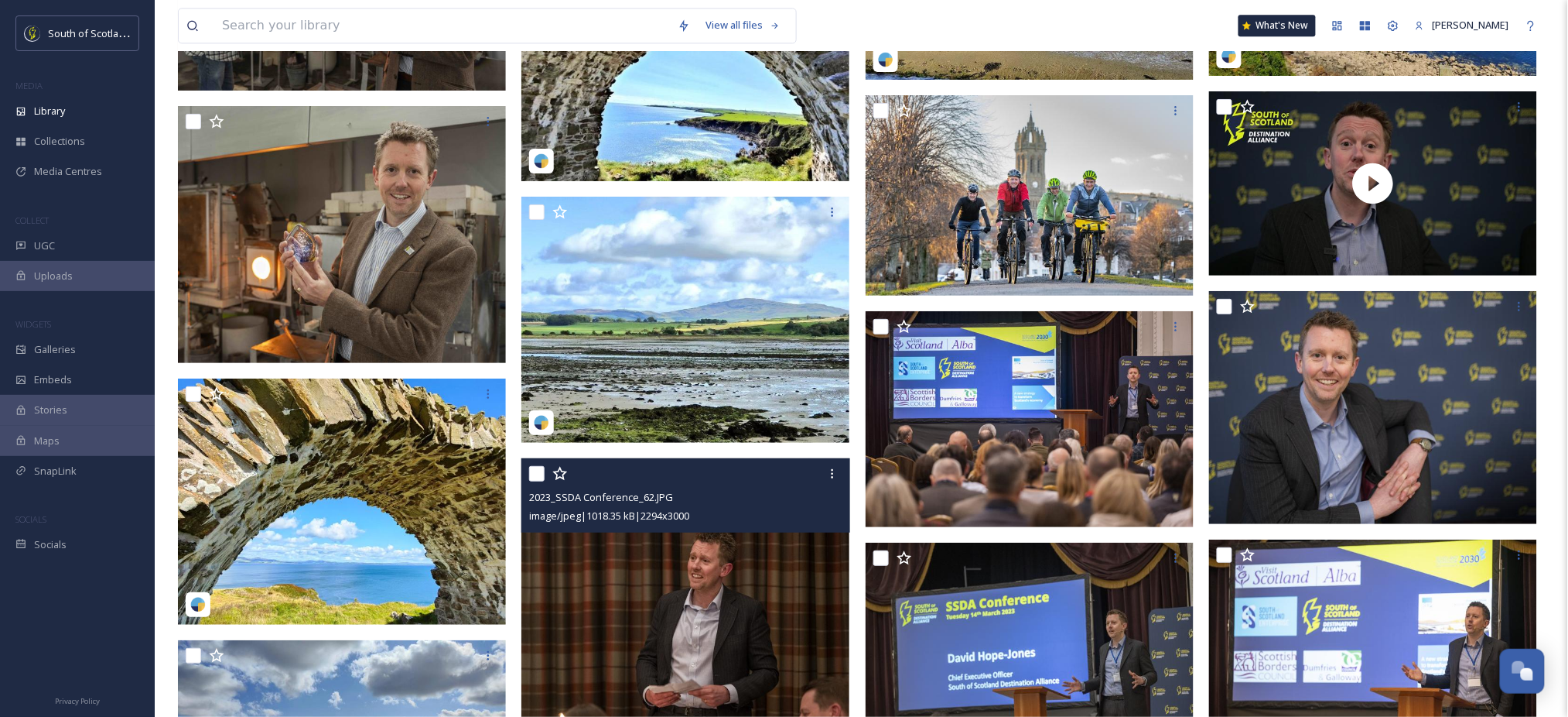
scroll to position [5701, 0]
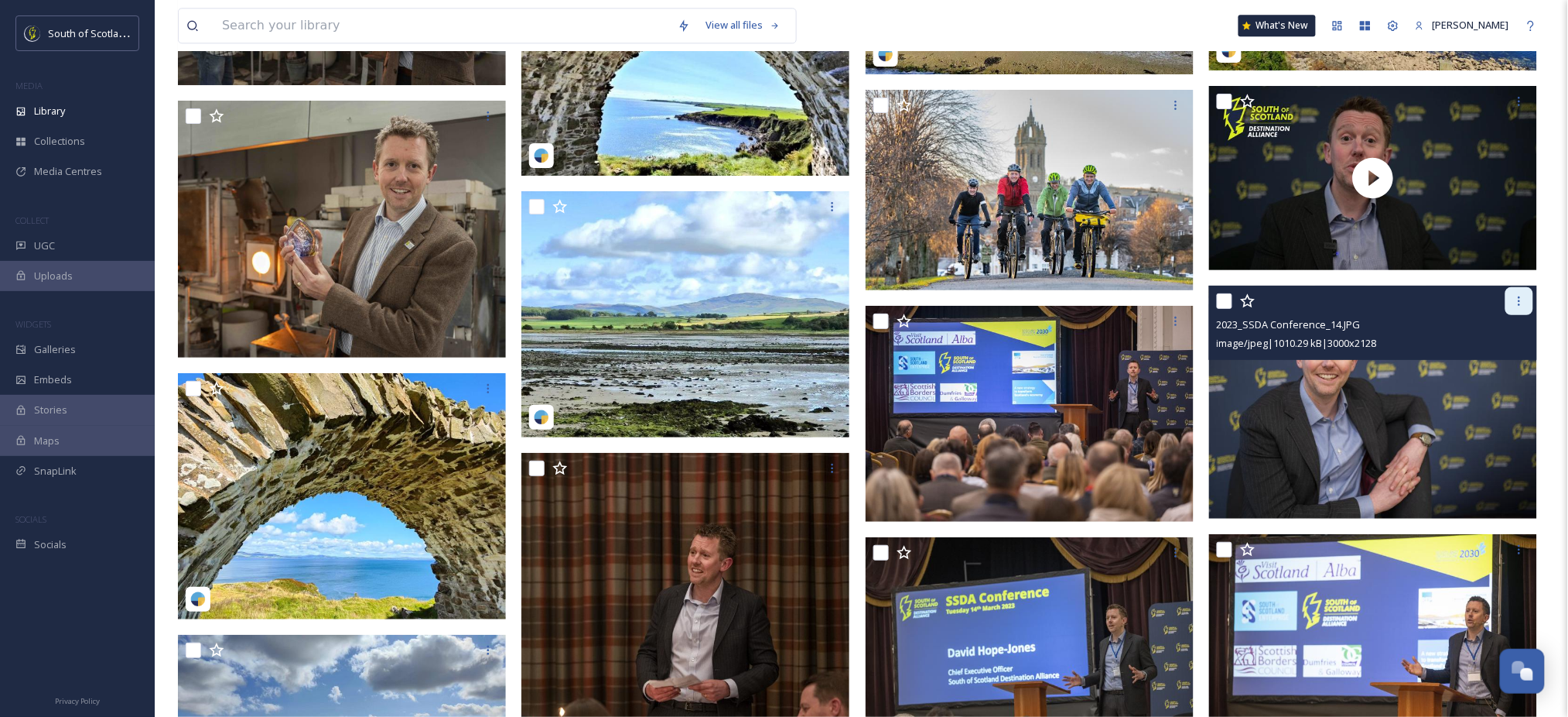
click at [1517, 304] on icon at bounding box center [1519, 301] width 13 height 13
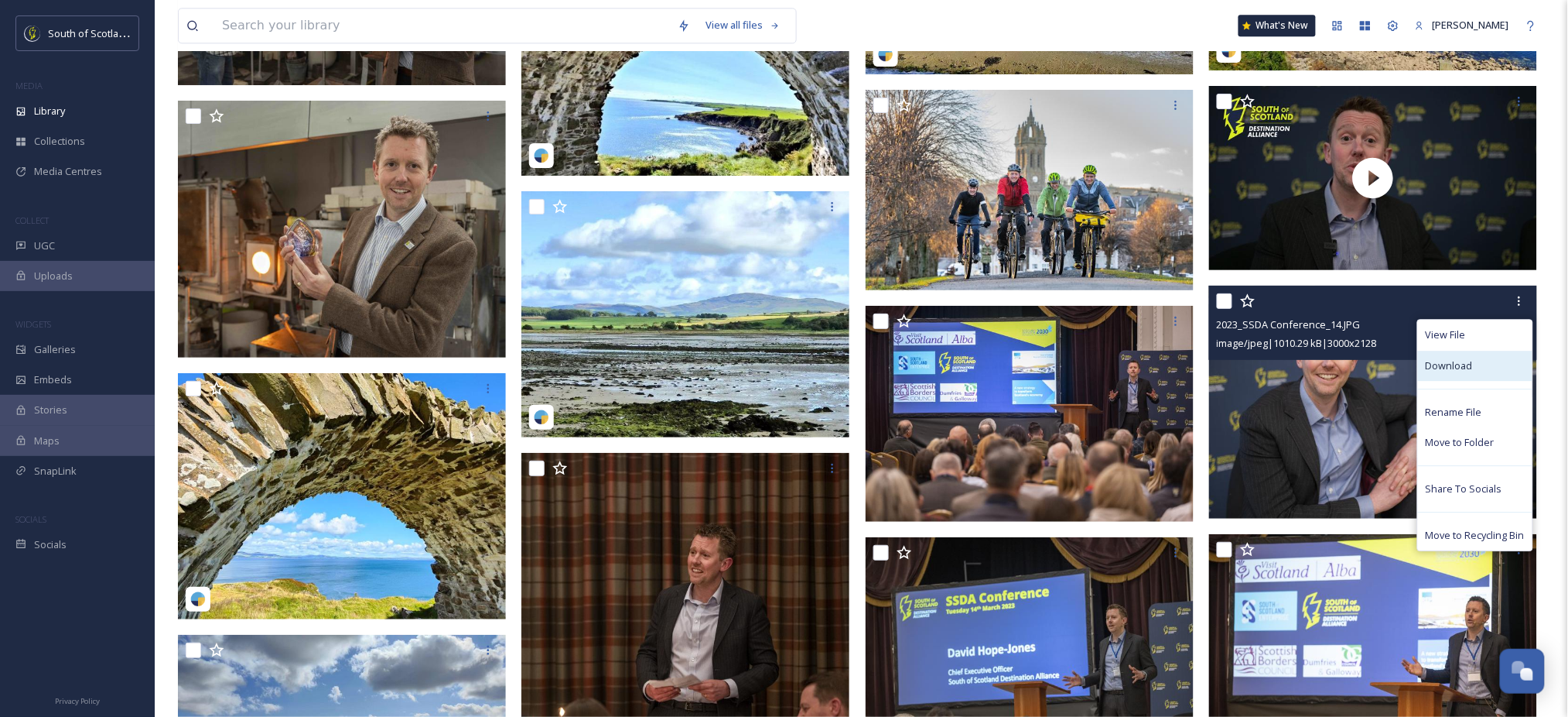
click at [1495, 377] on div "Download" at bounding box center [1475, 366] width 115 height 30
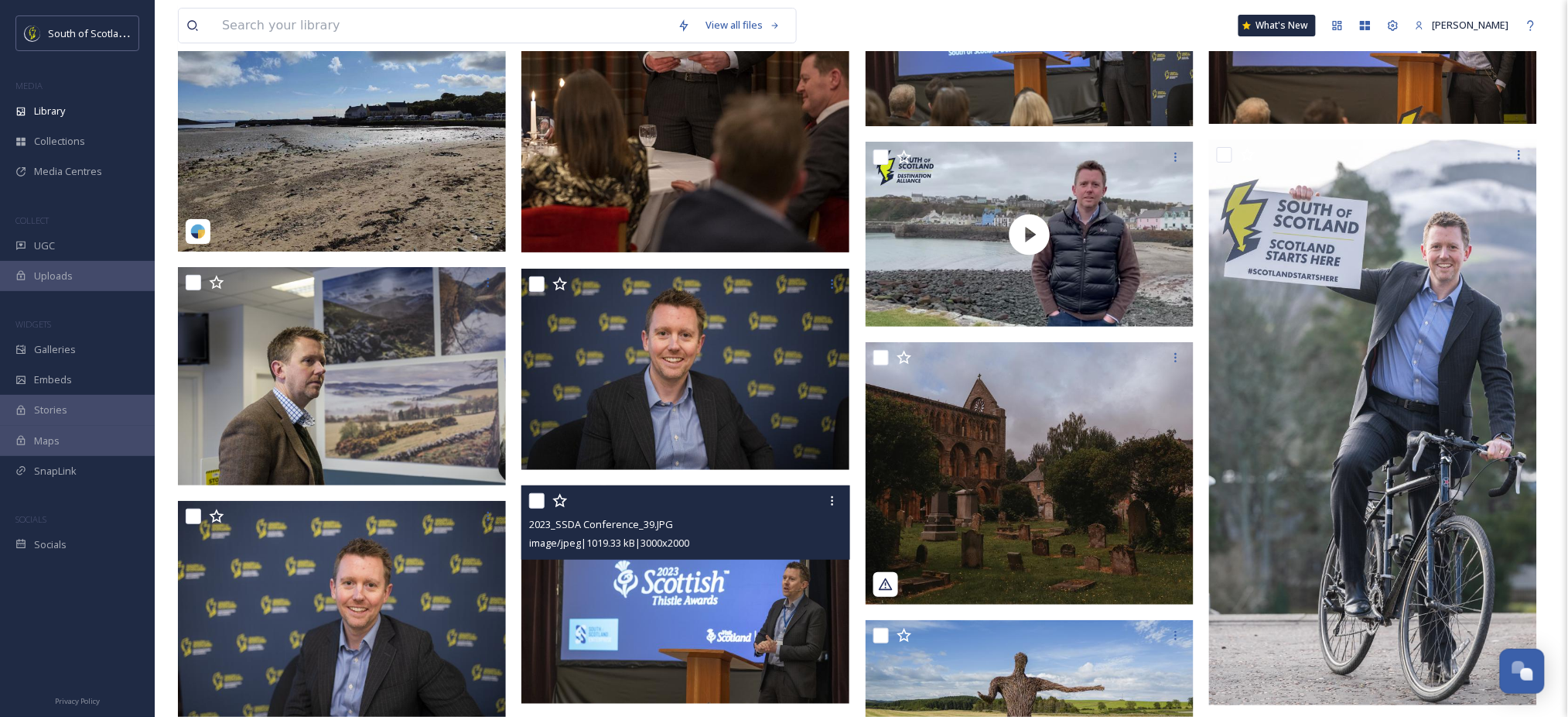
scroll to position [6266, 0]
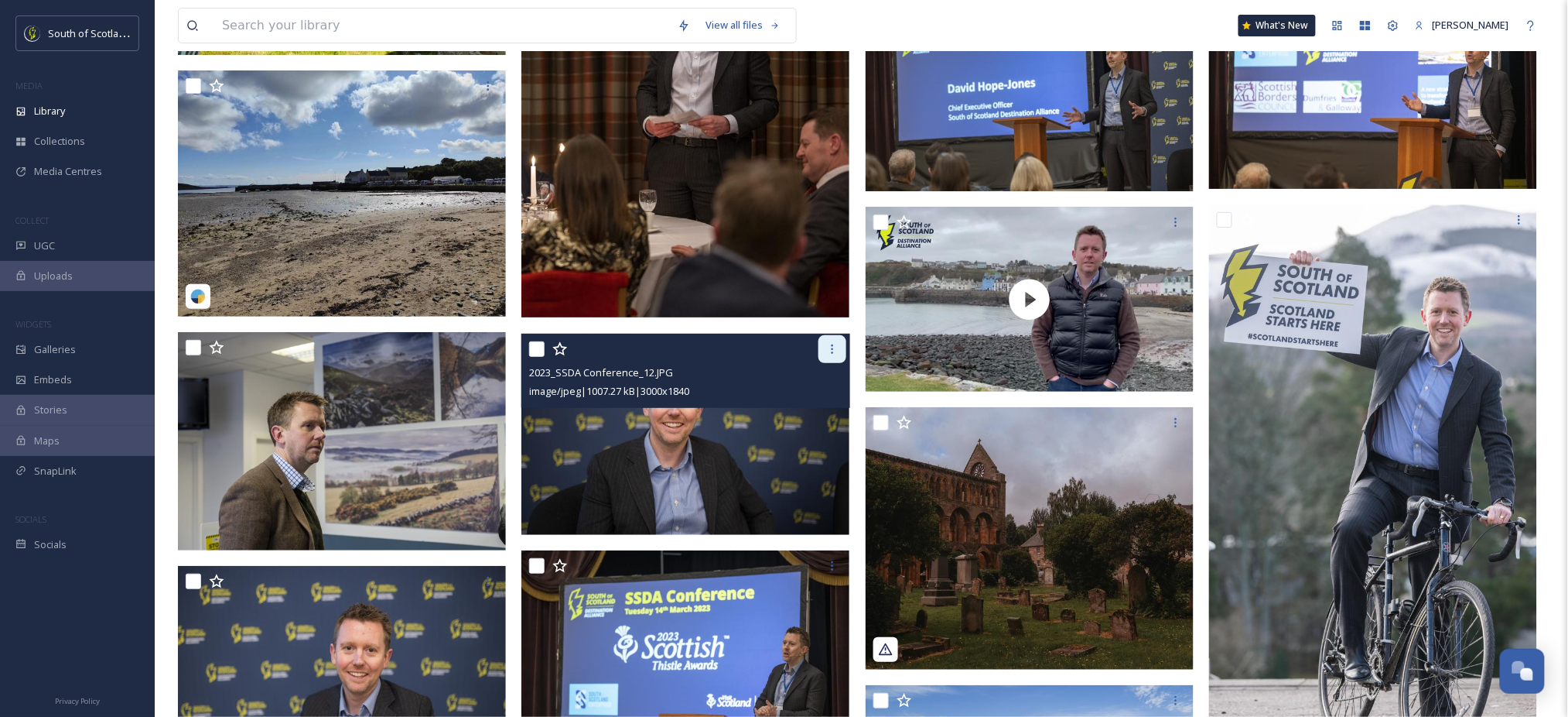
click at [834, 356] on div at bounding box center [832, 349] width 28 height 28
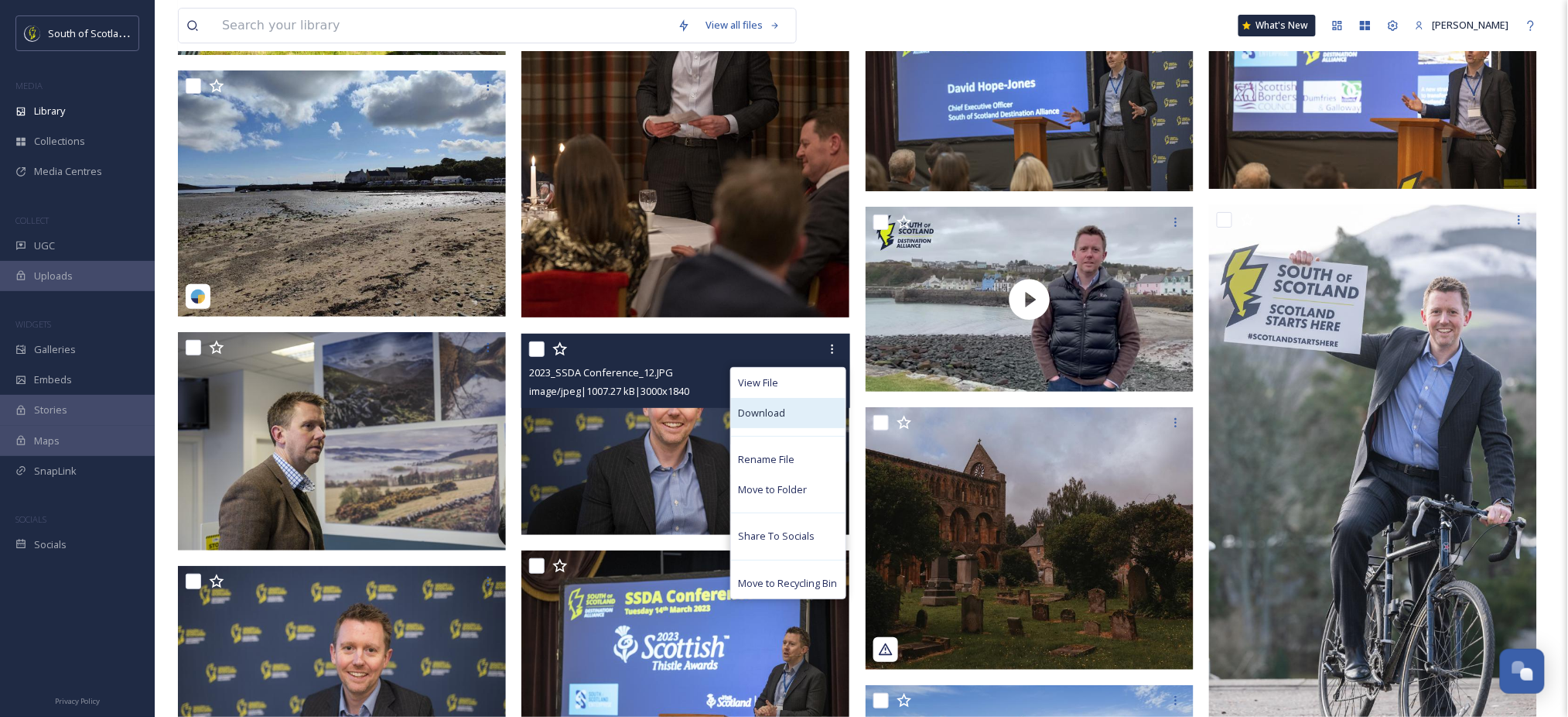
click at [793, 426] on div "Download" at bounding box center [788, 413] width 115 height 30
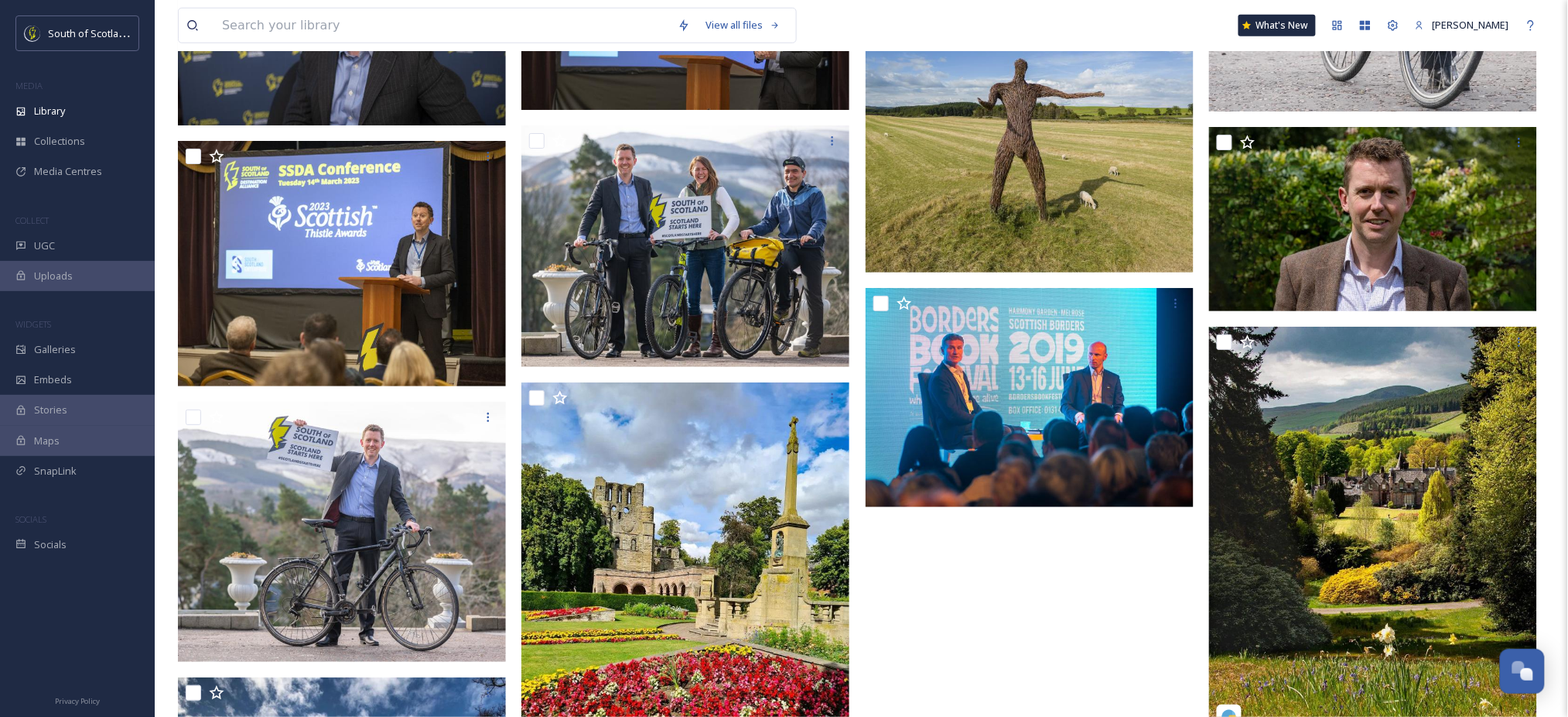
scroll to position [6926, 0]
